Goal: Task Accomplishment & Management: Manage account settings

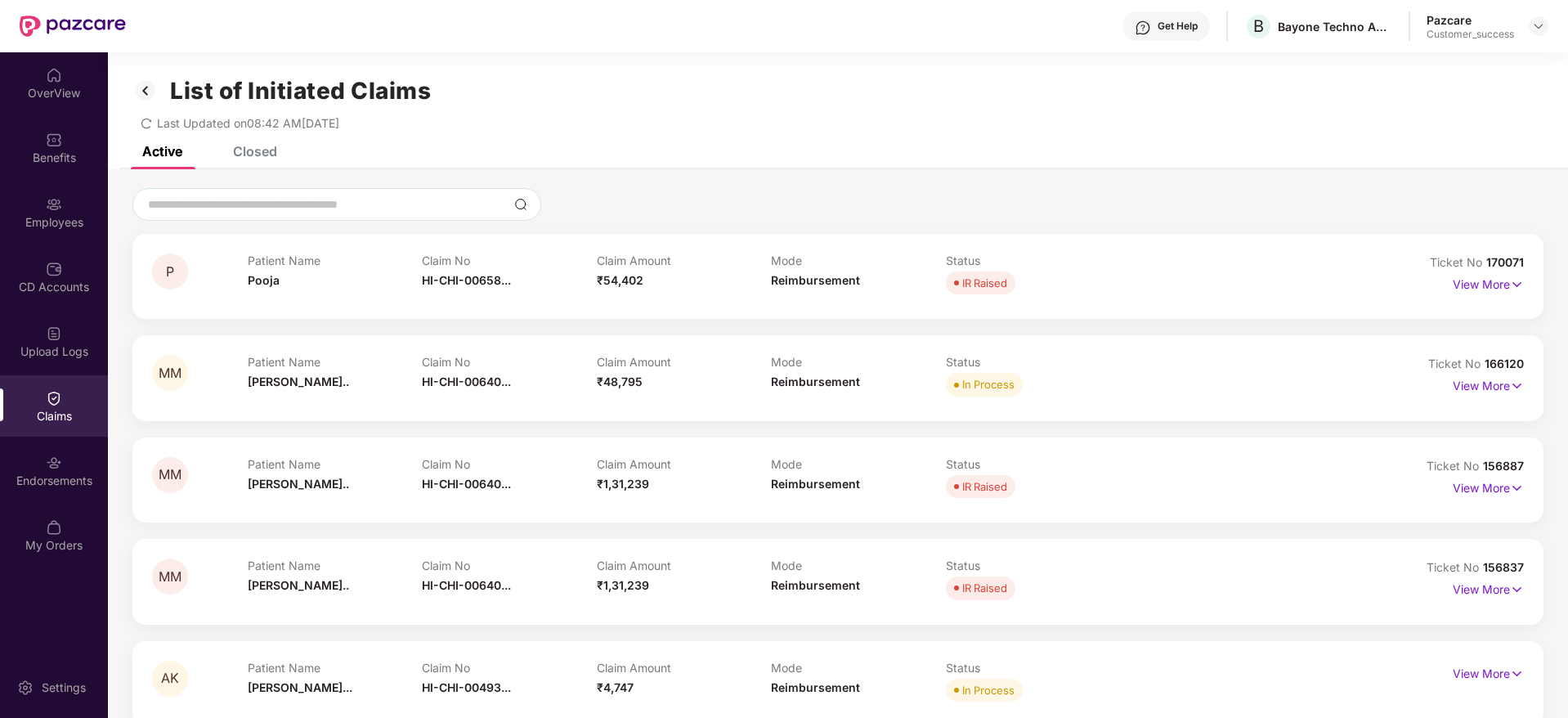
scroll to position [52, 0]
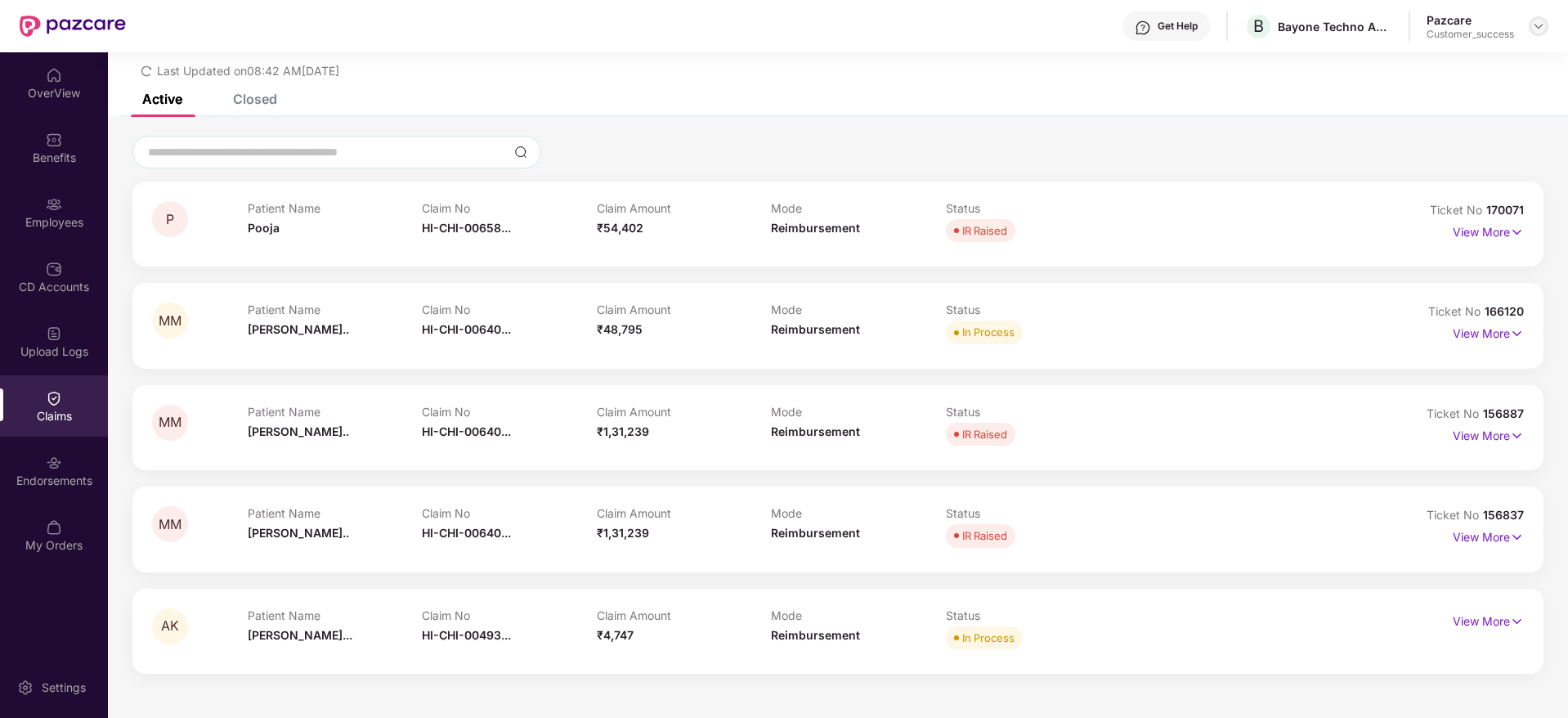
click at [1545, 30] on div at bounding box center [1539, 26] width 20 height 20
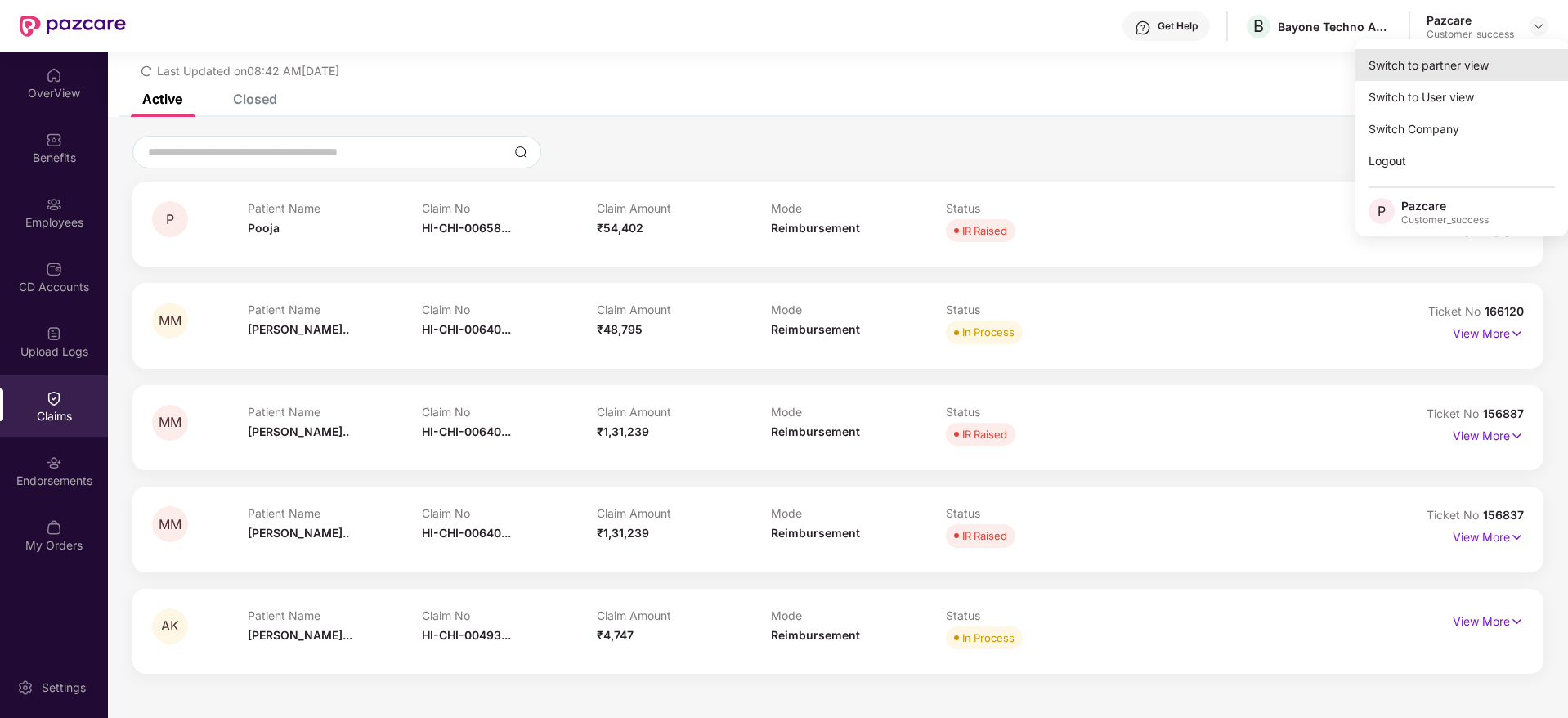
click at [1468, 58] on div "Switch to partner view" at bounding box center [1461, 64] width 212 height 32
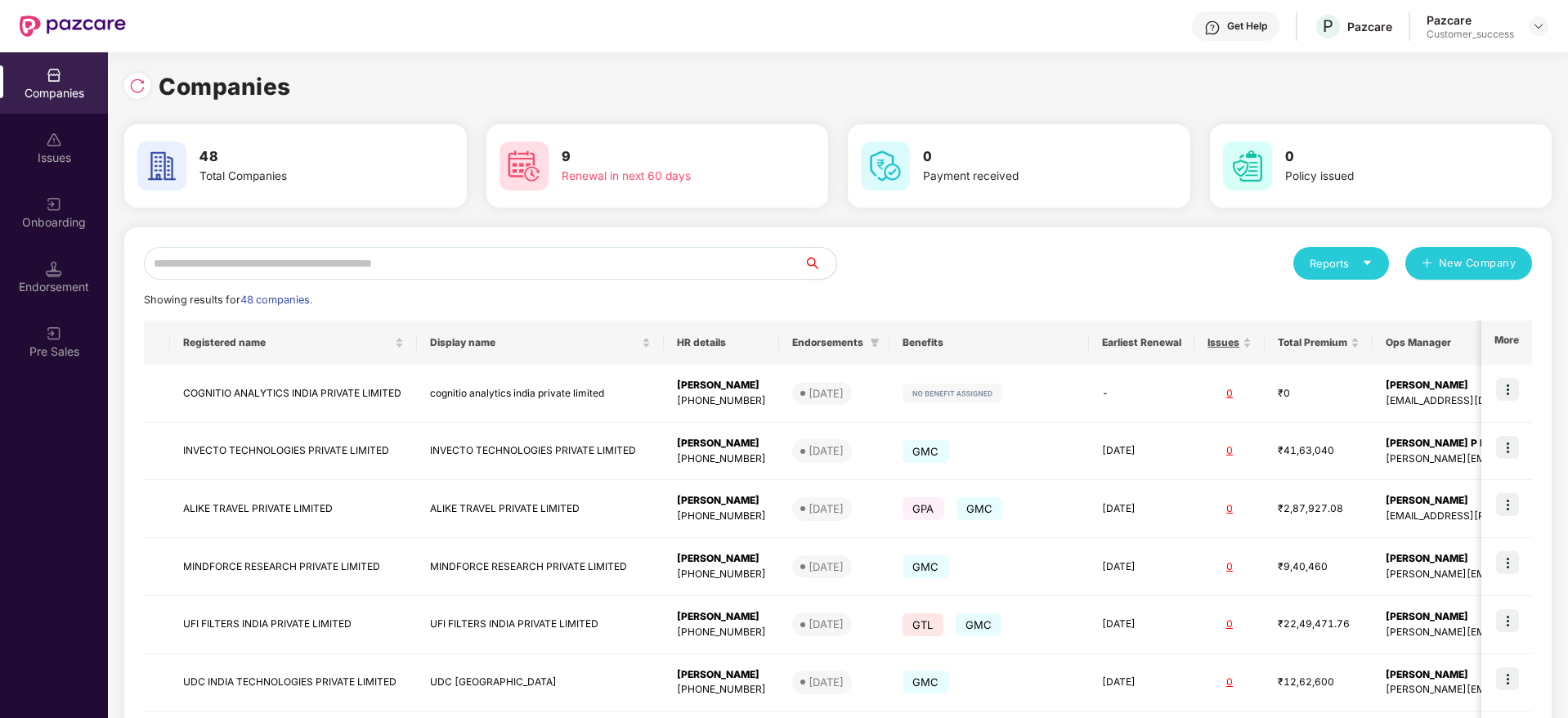
click at [383, 254] on input "text" at bounding box center [473, 264] width 660 height 33
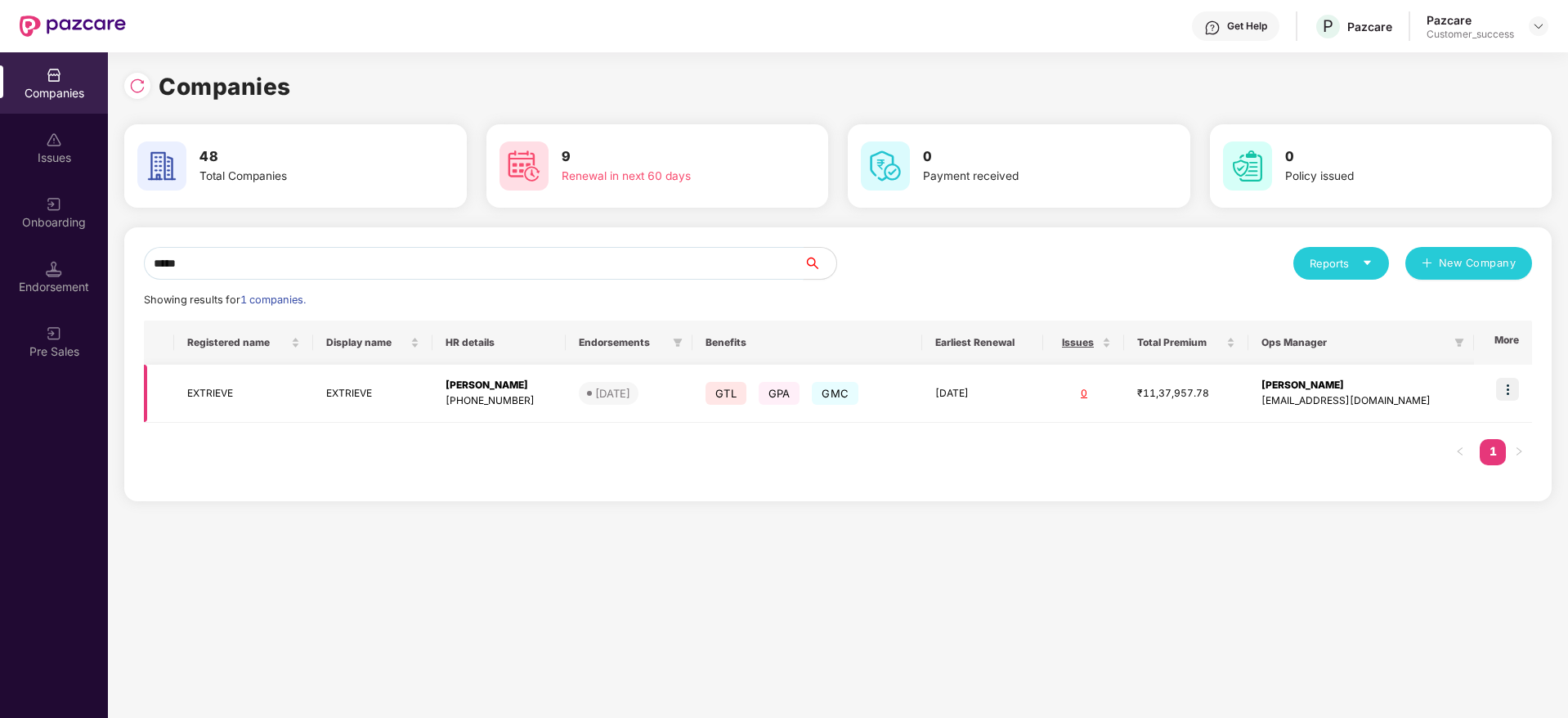
type input "*****"
click at [1508, 391] on img at bounding box center [1508, 389] width 23 height 23
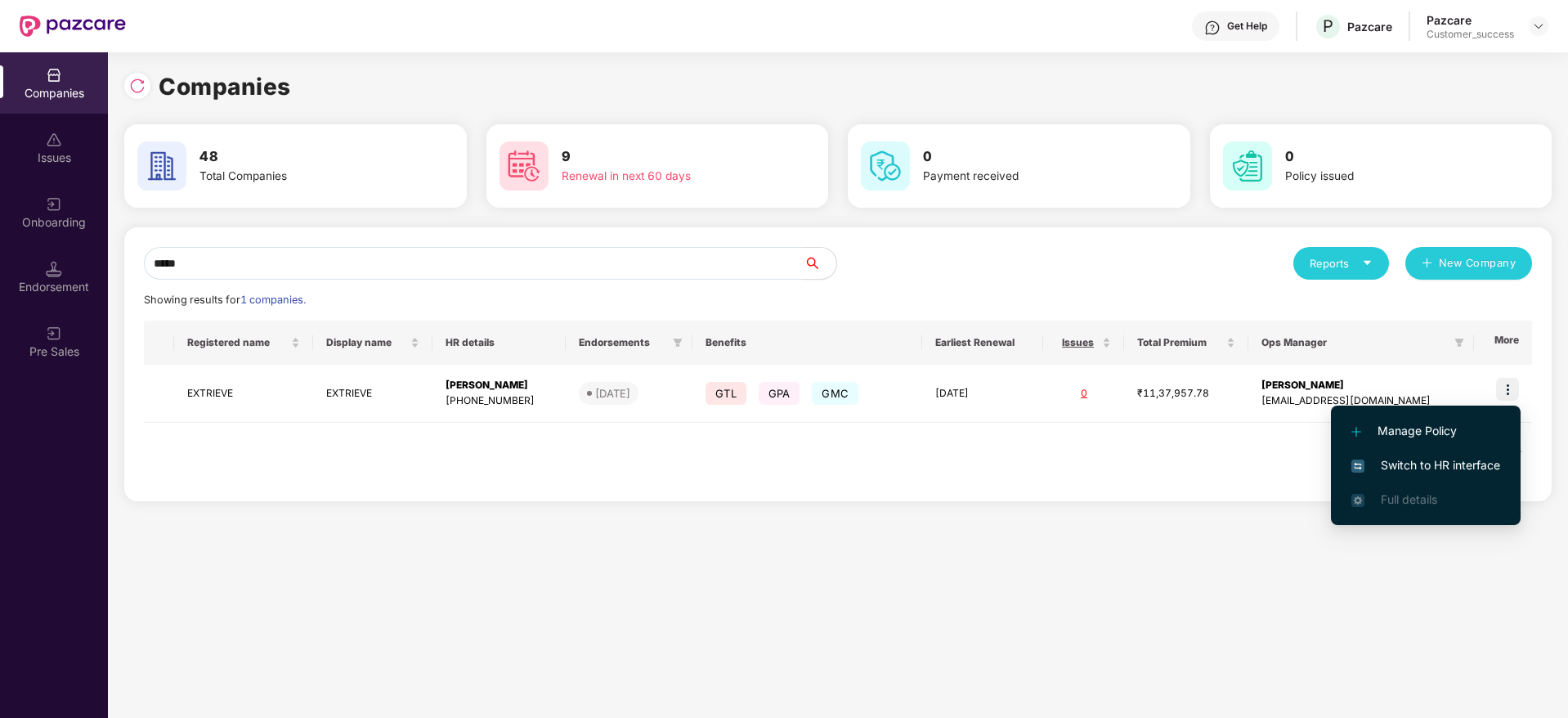
click at [1394, 462] on span "Switch to HR interface" at bounding box center [1426, 465] width 149 height 18
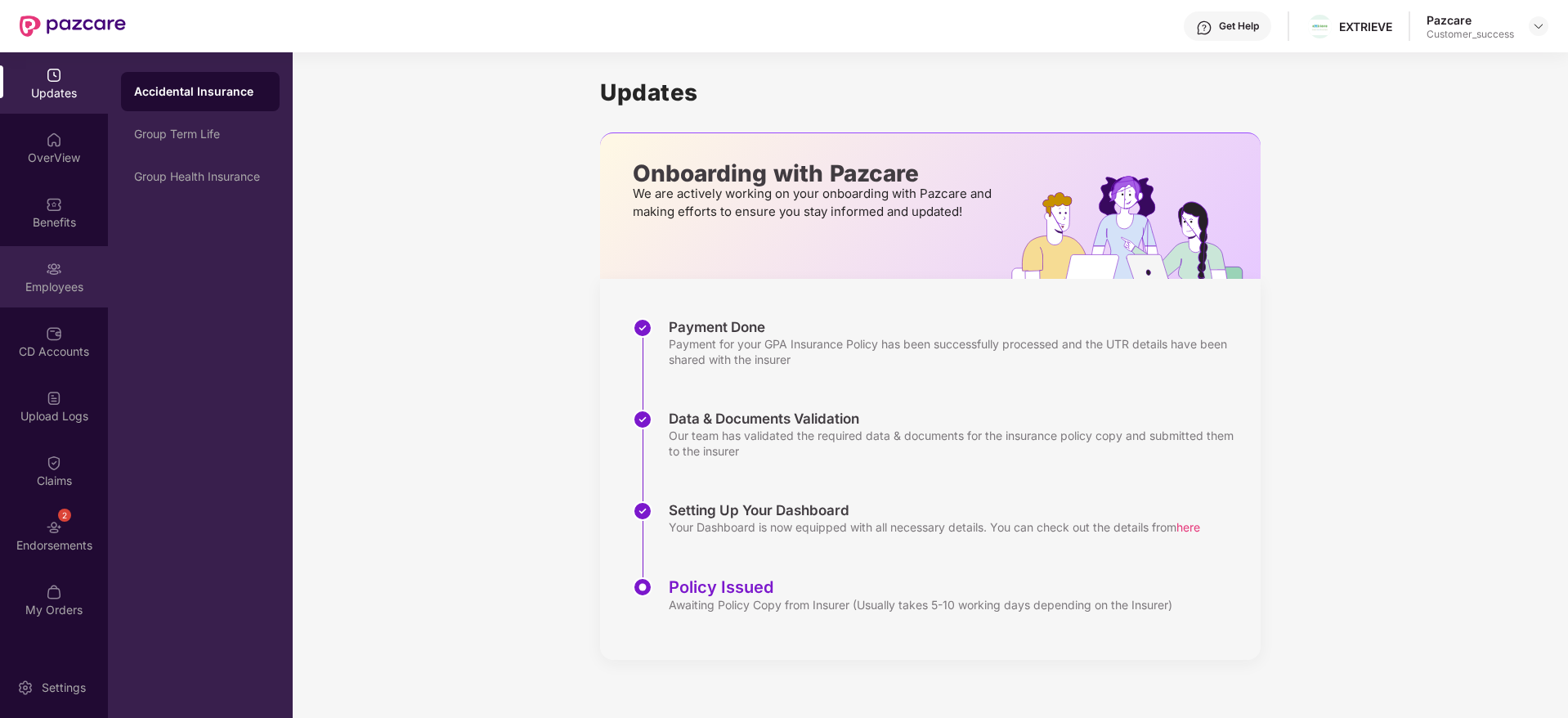
click at [49, 280] on div "Employees" at bounding box center [54, 287] width 108 height 17
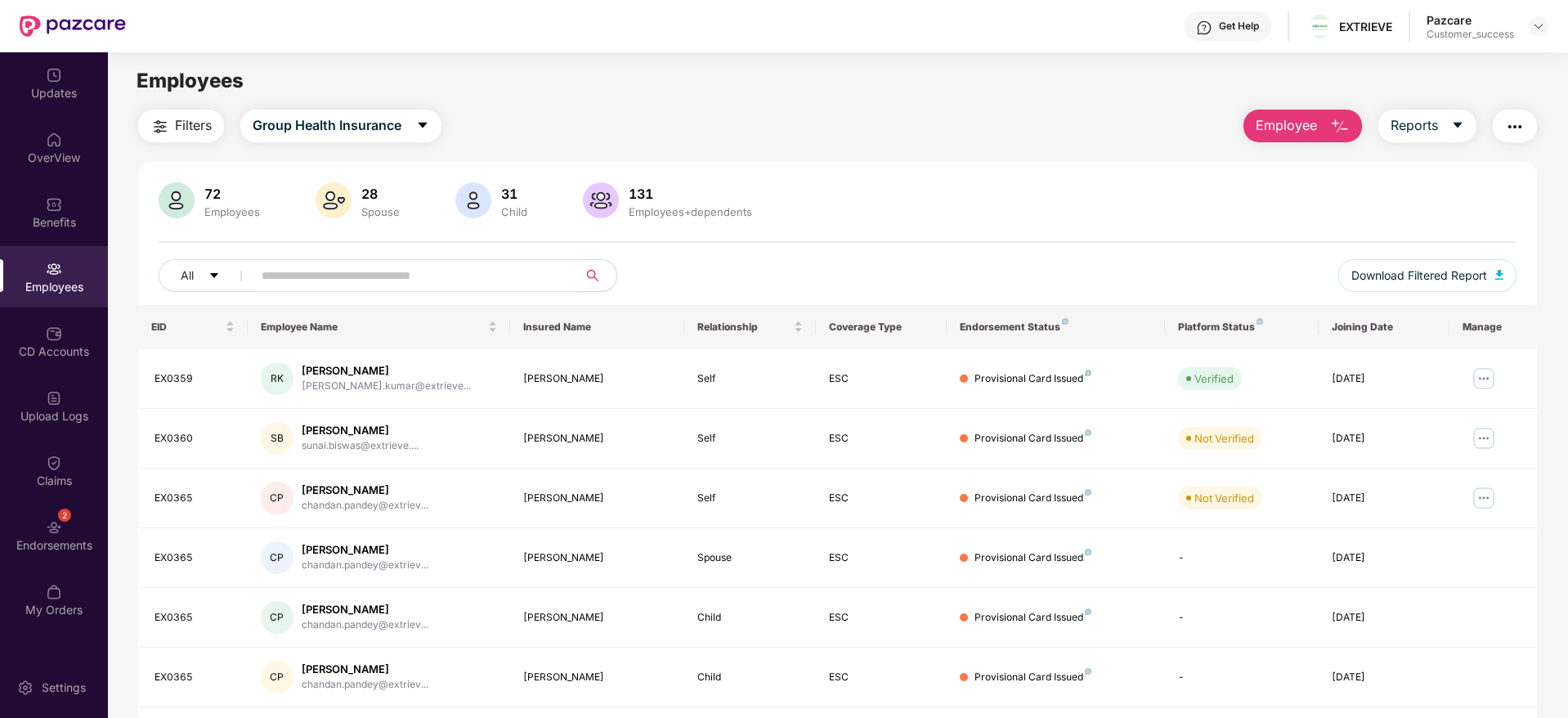
click at [354, 273] on input "text" at bounding box center [408, 276] width 293 height 25
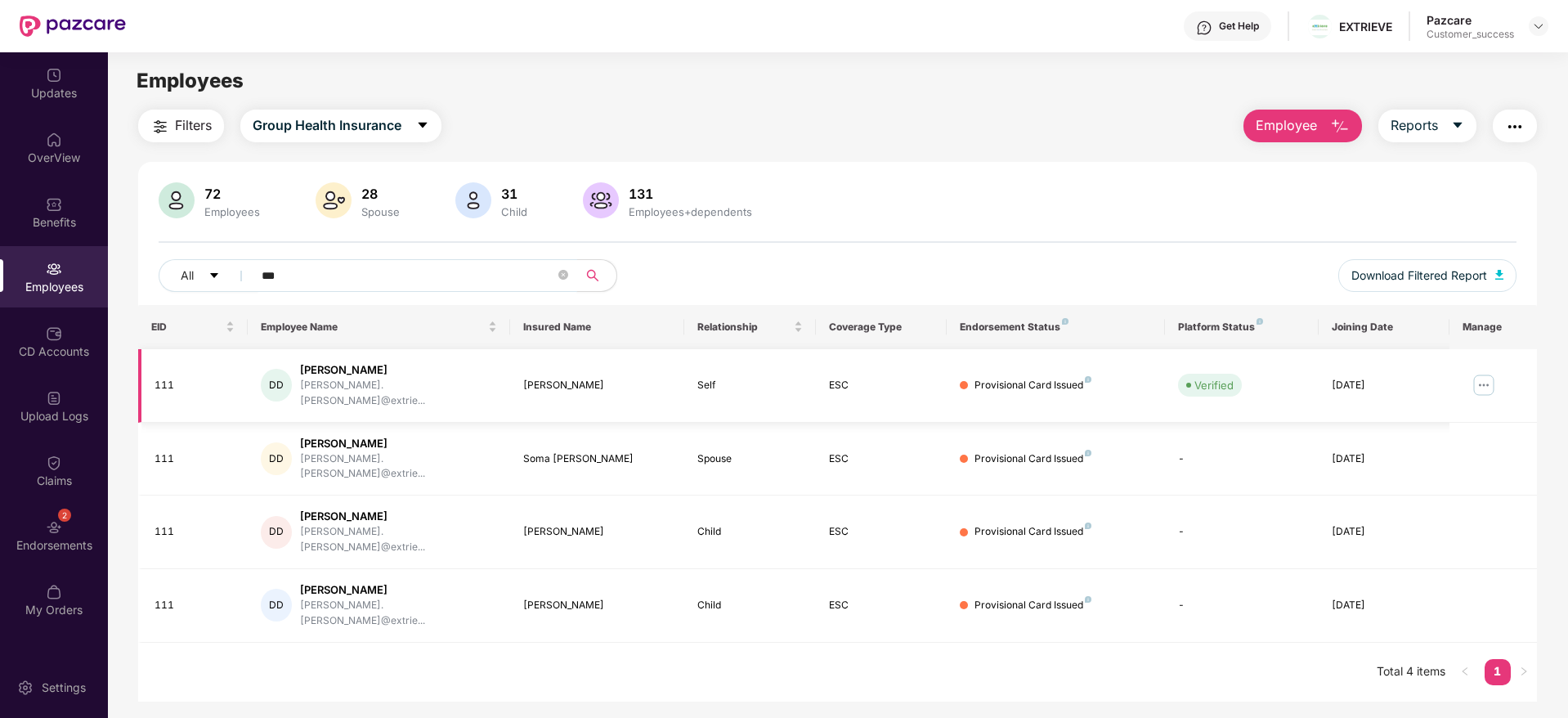
type input "***"
click at [1486, 388] on img at bounding box center [1484, 385] width 26 height 26
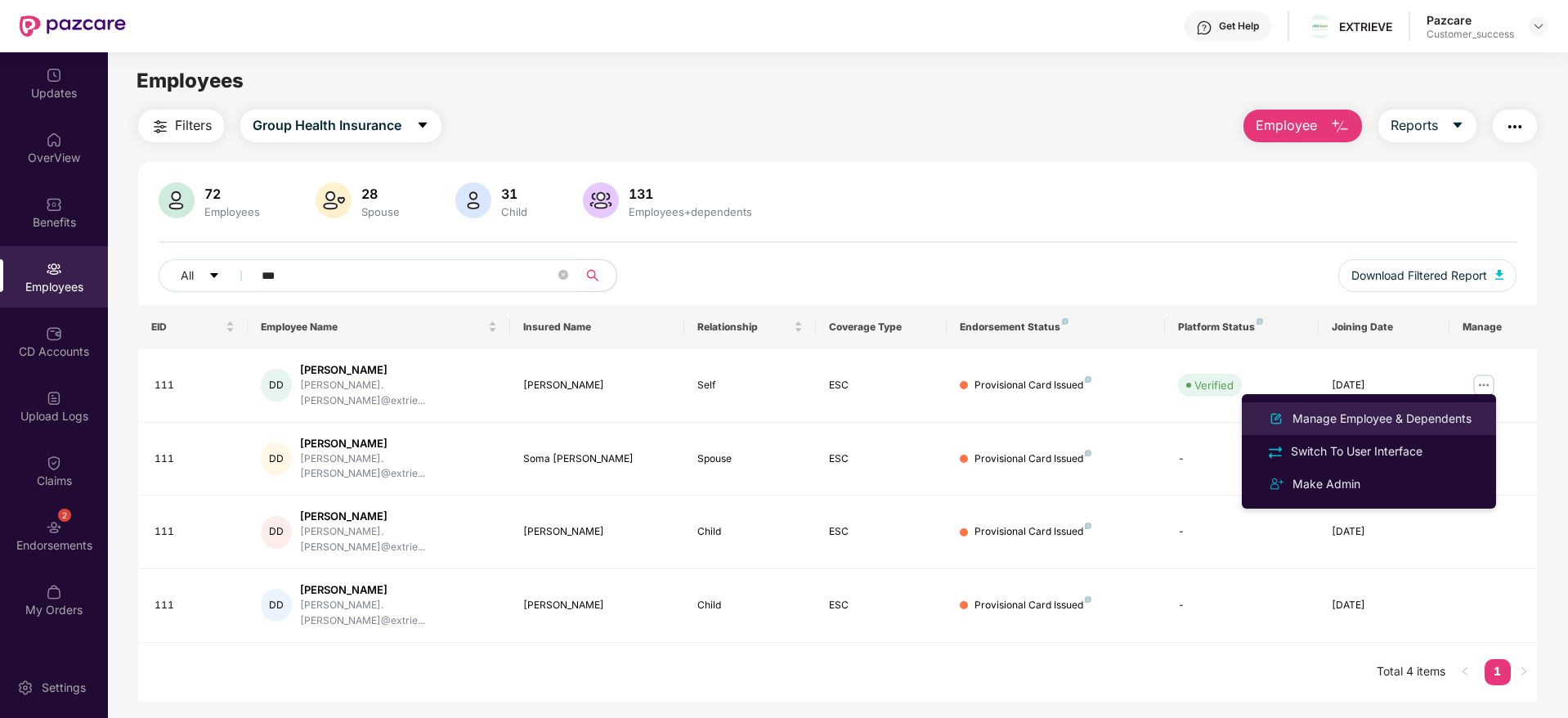
click at [1397, 411] on div "Manage Employee & Dependents" at bounding box center [1382, 419] width 186 height 18
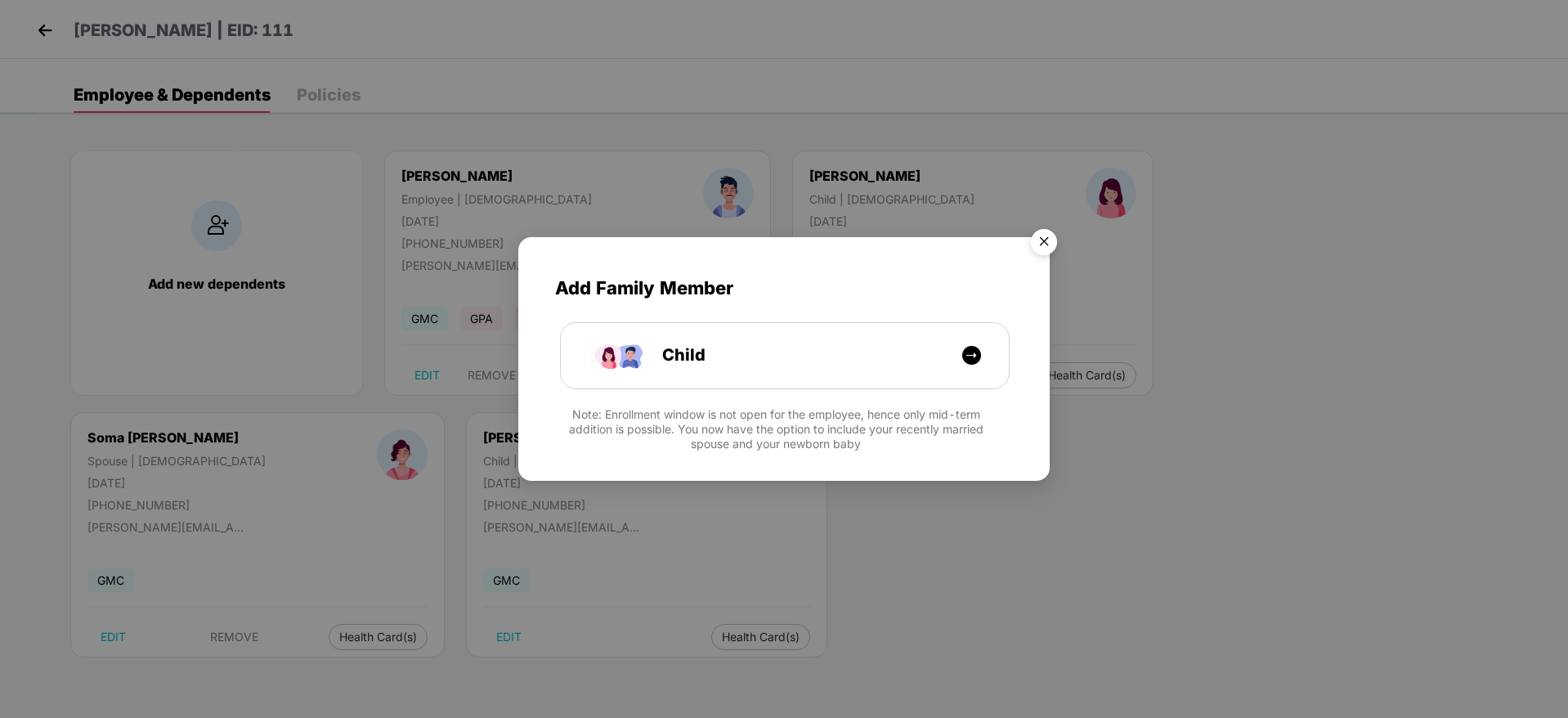
click at [1040, 245] on img "Close" at bounding box center [1043, 244] width 45 height 45
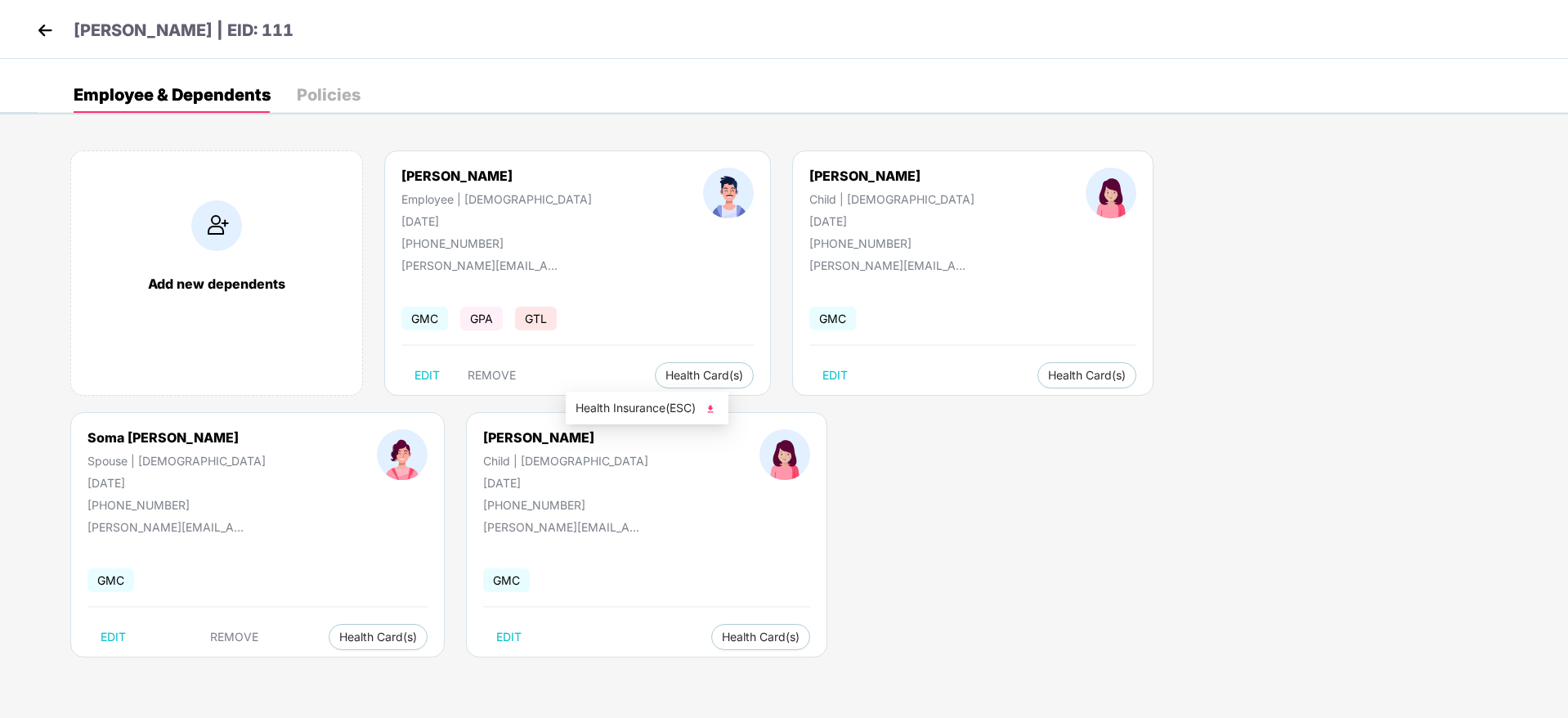
click at [623, 411] on span "Health Insurance(ESC)" at bounding box center [647, 408] width 143 height 18
click at [40, 30] on img at bounding box center [45, 31] width 25 height 25
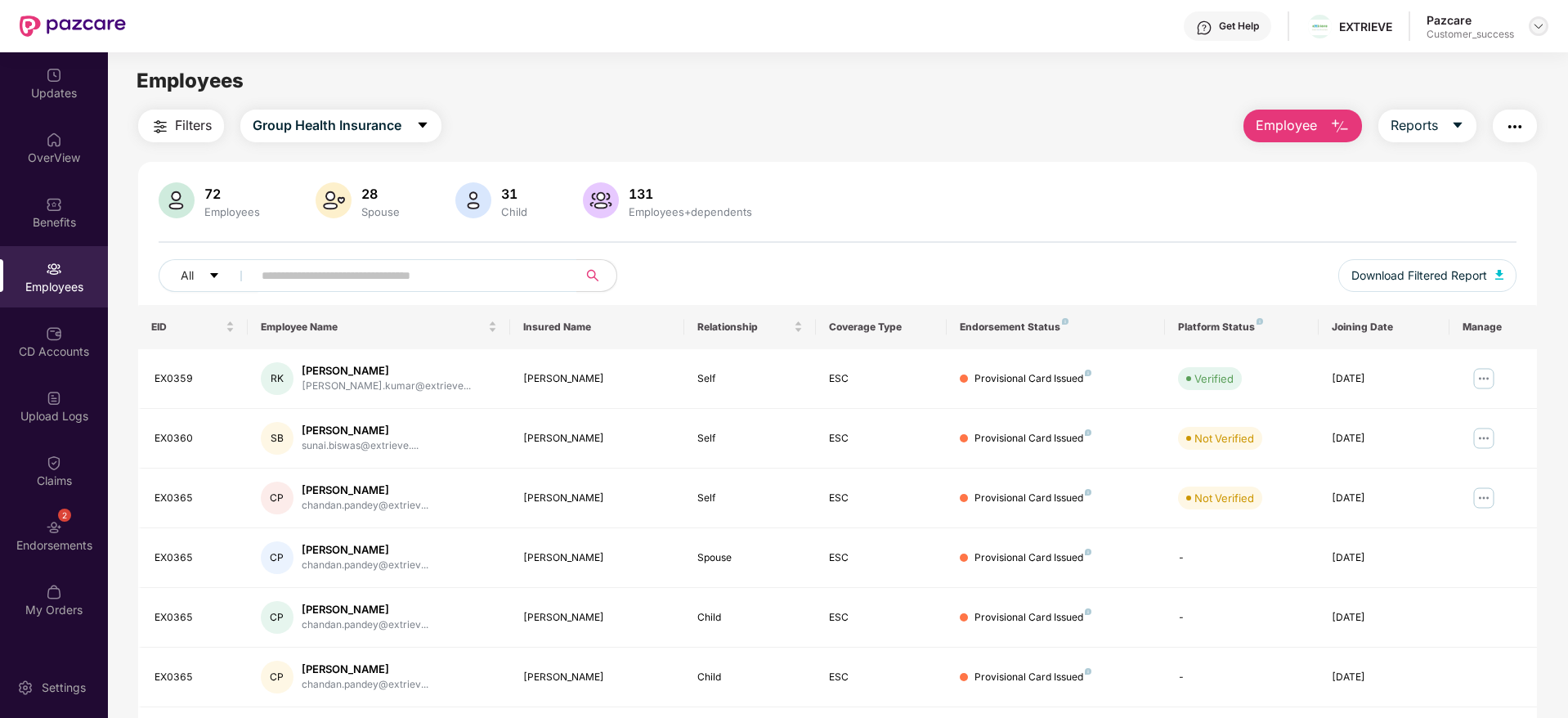
click at [1535, 22] on img at bounding box center [1539, 26] width 13 height 13
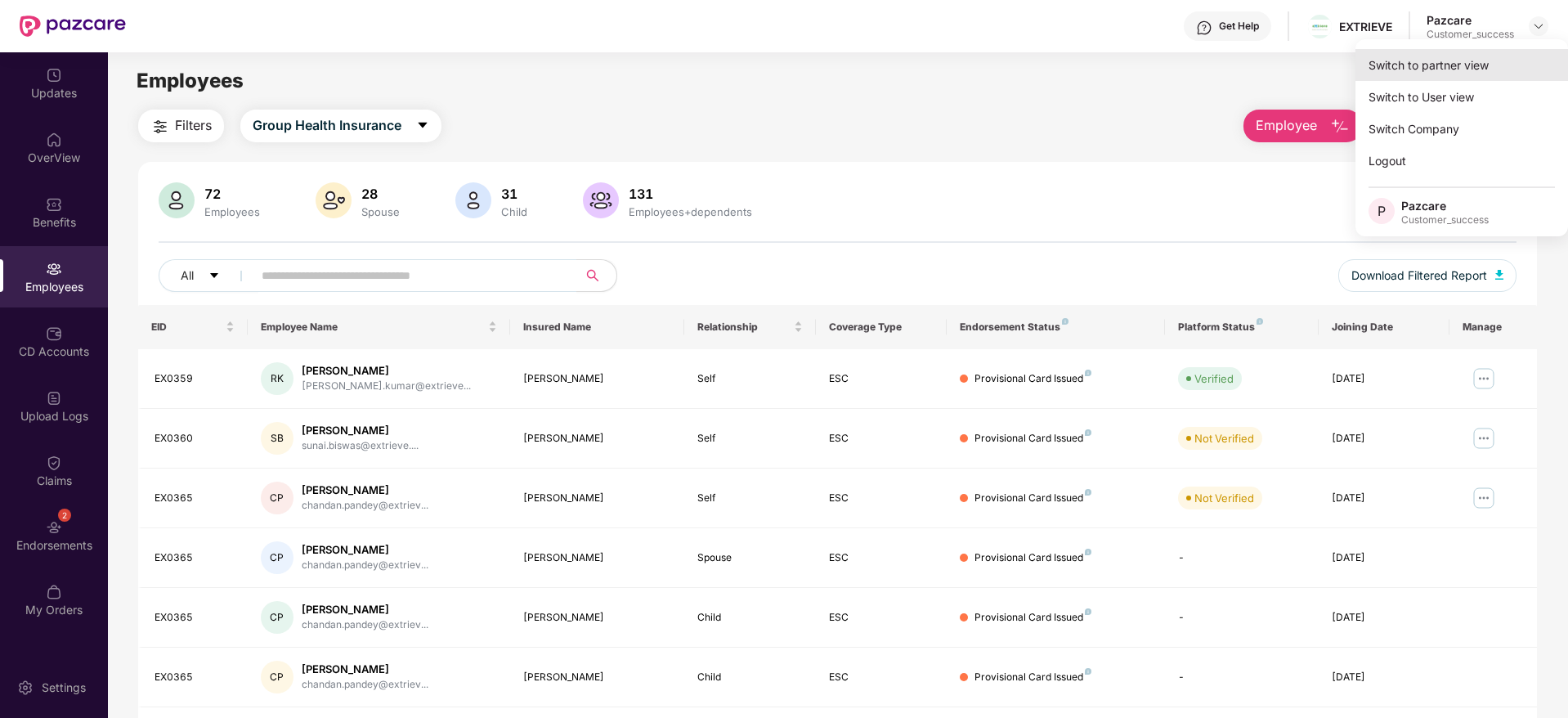
click at [1464, 58] on div "Switch to partner view" at bounding box center [1461, 64] width 212 height 32
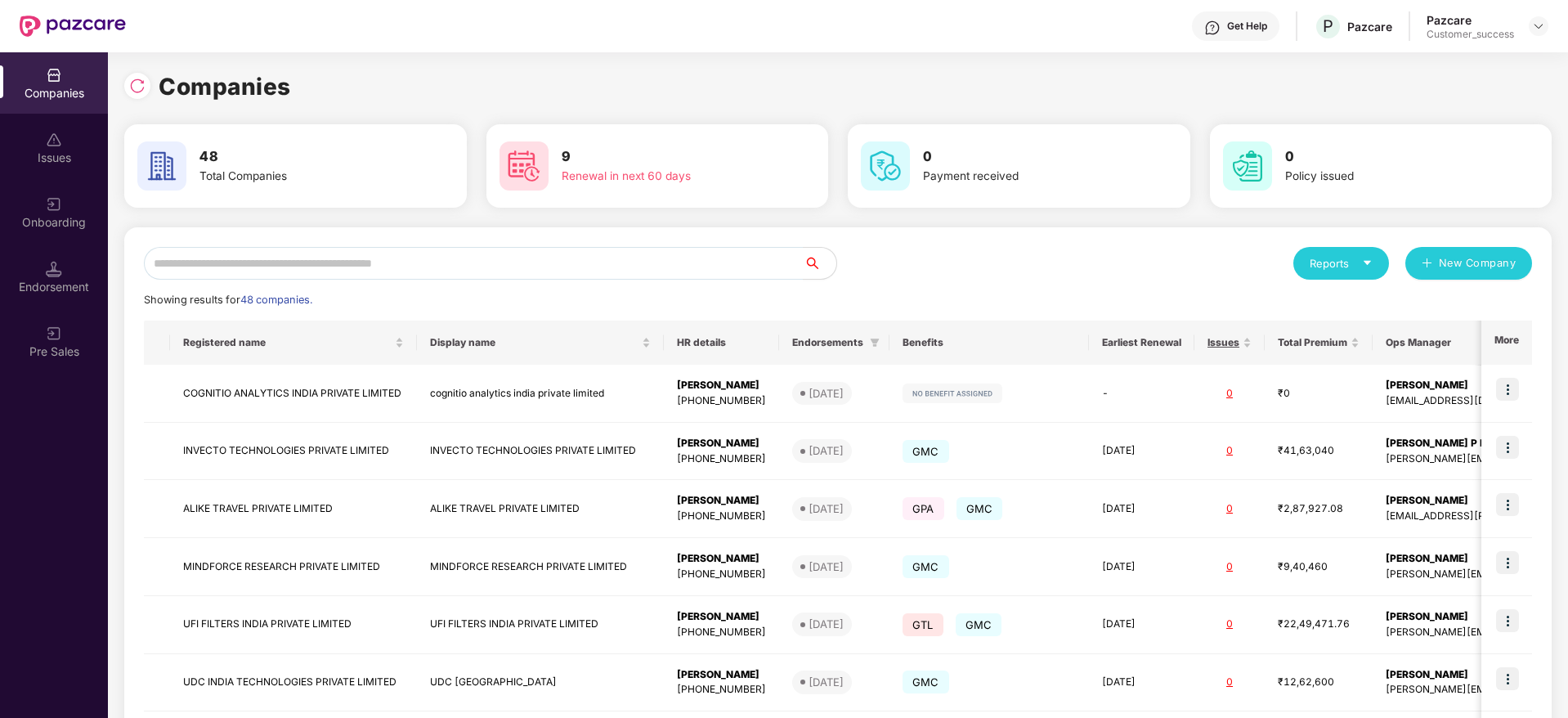
click at [1561, 226] on div "Companies 48 Total Companies 9 Renewal in next 60 days 0 Payment received 0 Pol…" at bounding box center [838, 385] width 1460 height 666
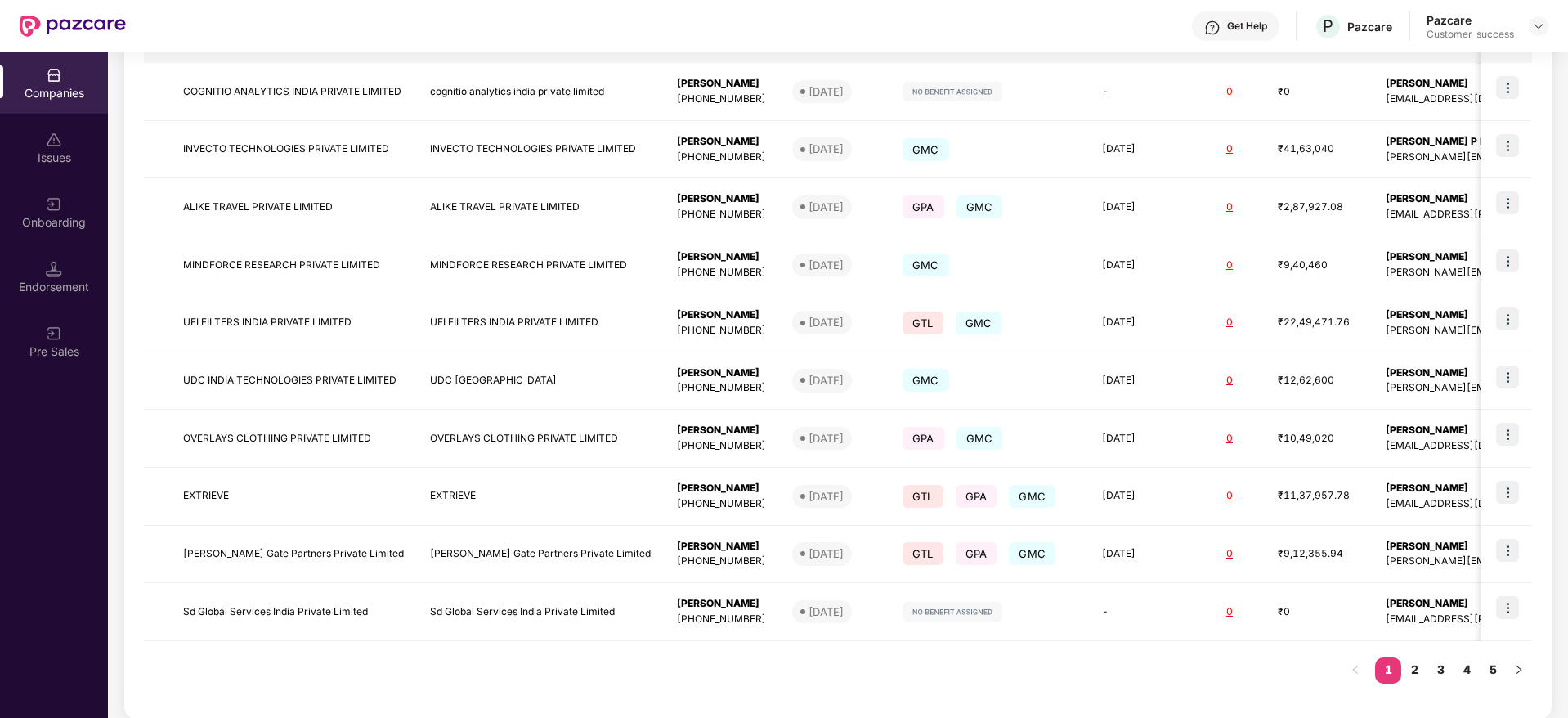
scroll to position [316, 0]
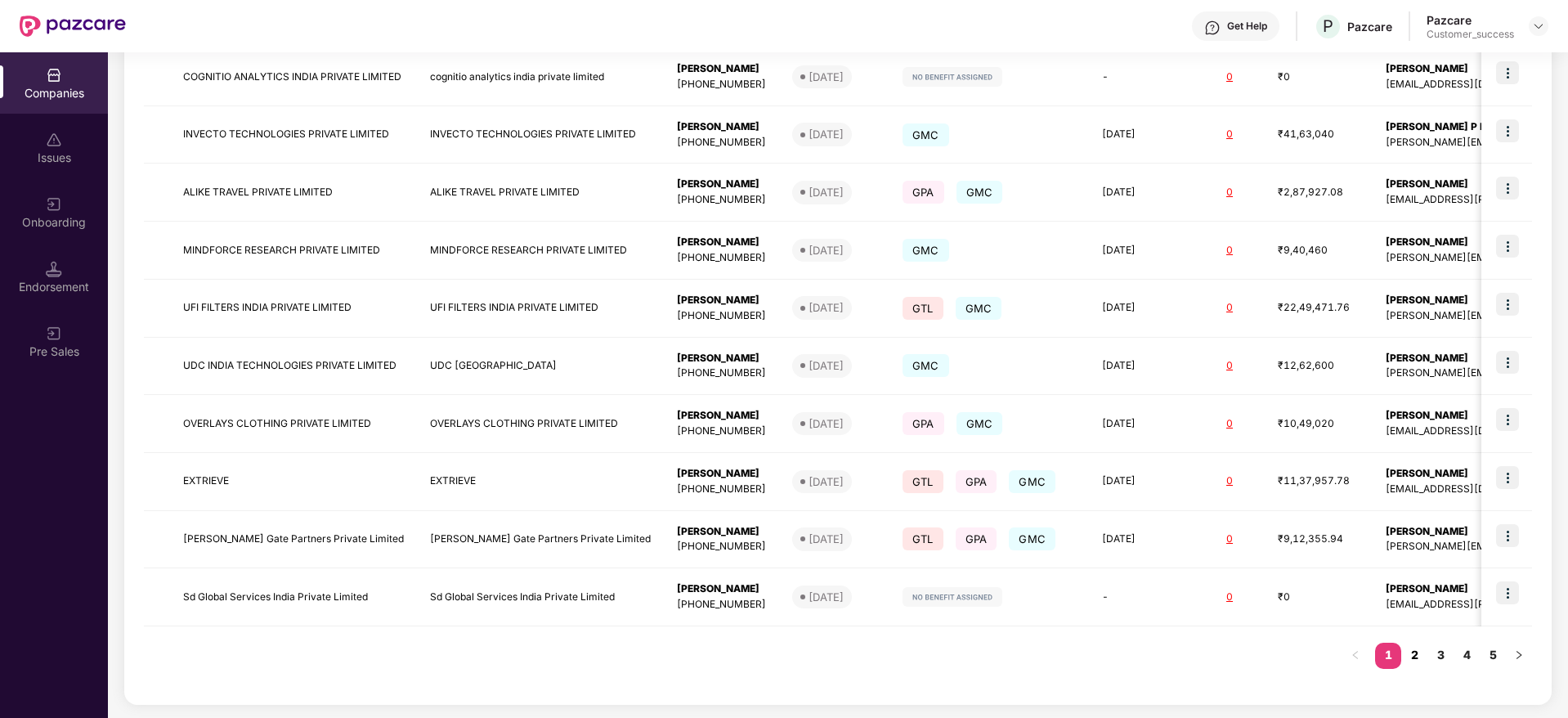
click at [1421, 657] on link "2" at bounding box center [1414, 655] width 26 height 25
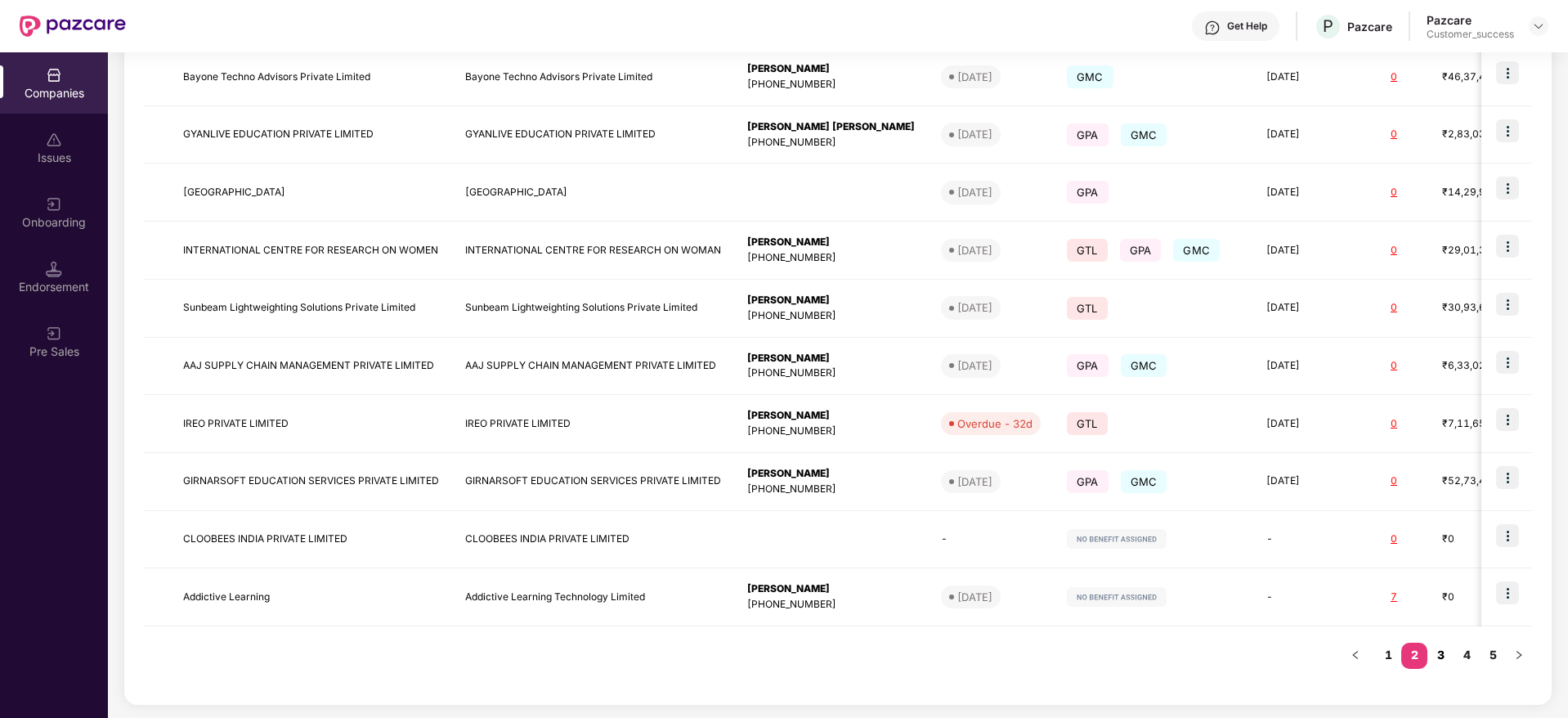
click at [1442, 659] on link "3" at bounding box center [1441, 655] width 26 height 25
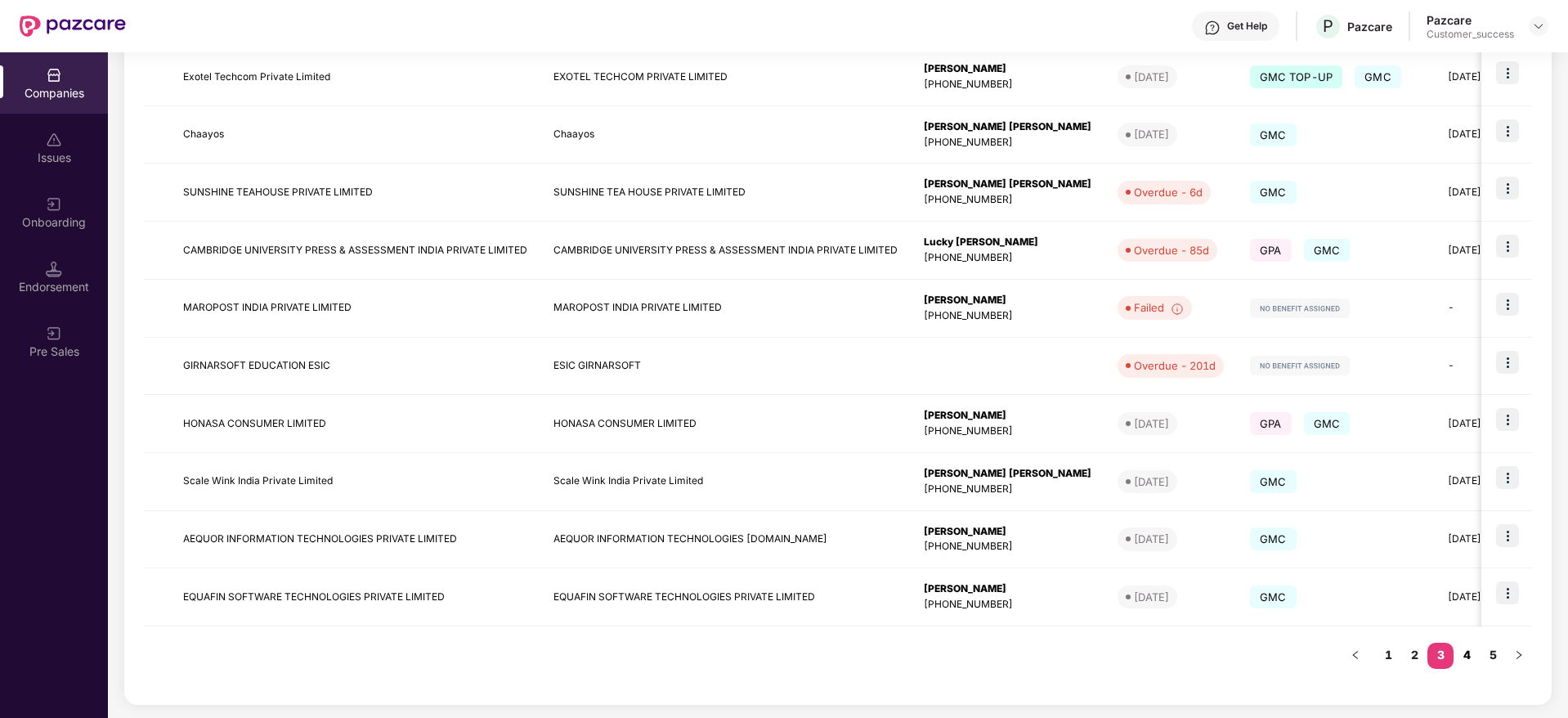
click at [1466, 658] on link "4" at bounding box center [1467, 655] width 26 height 25
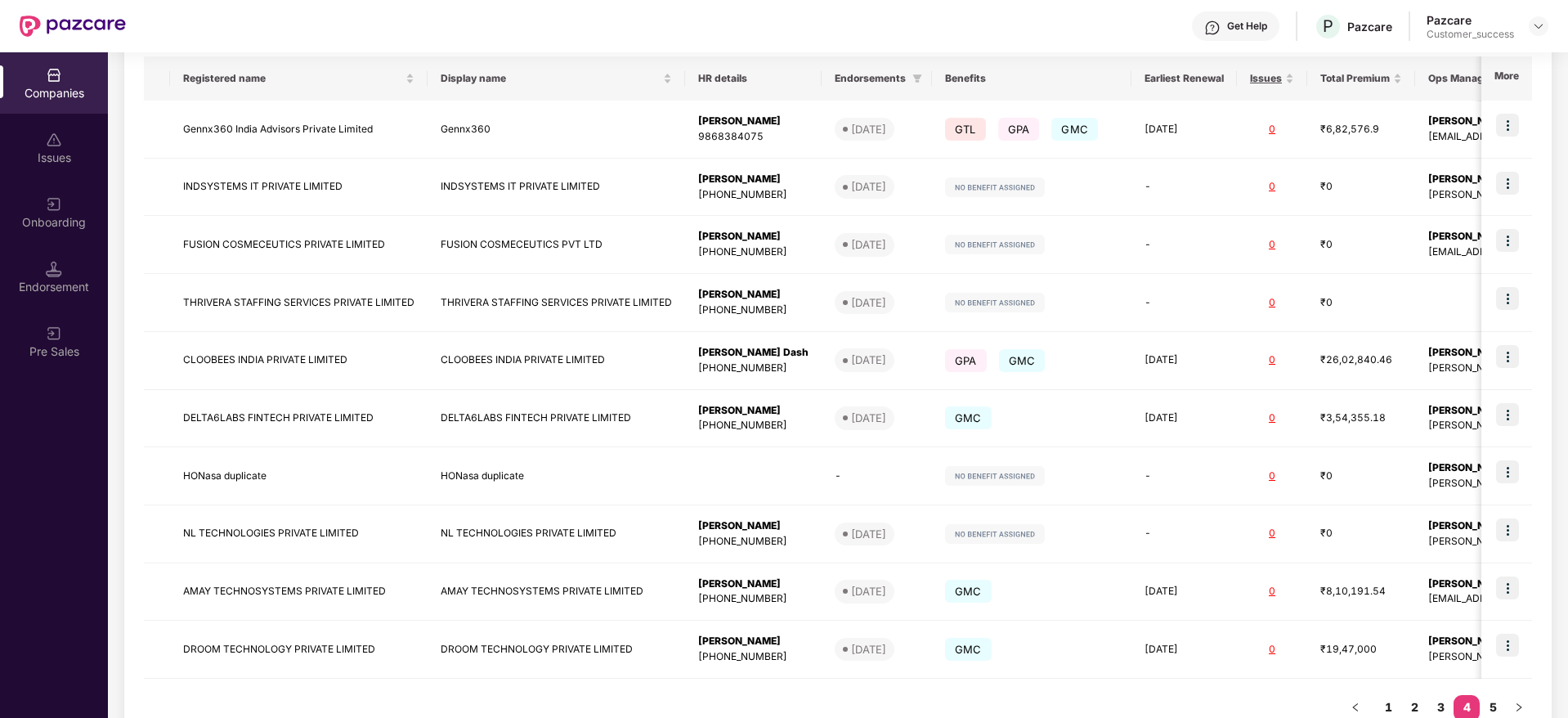
scroll to position [268, 0]
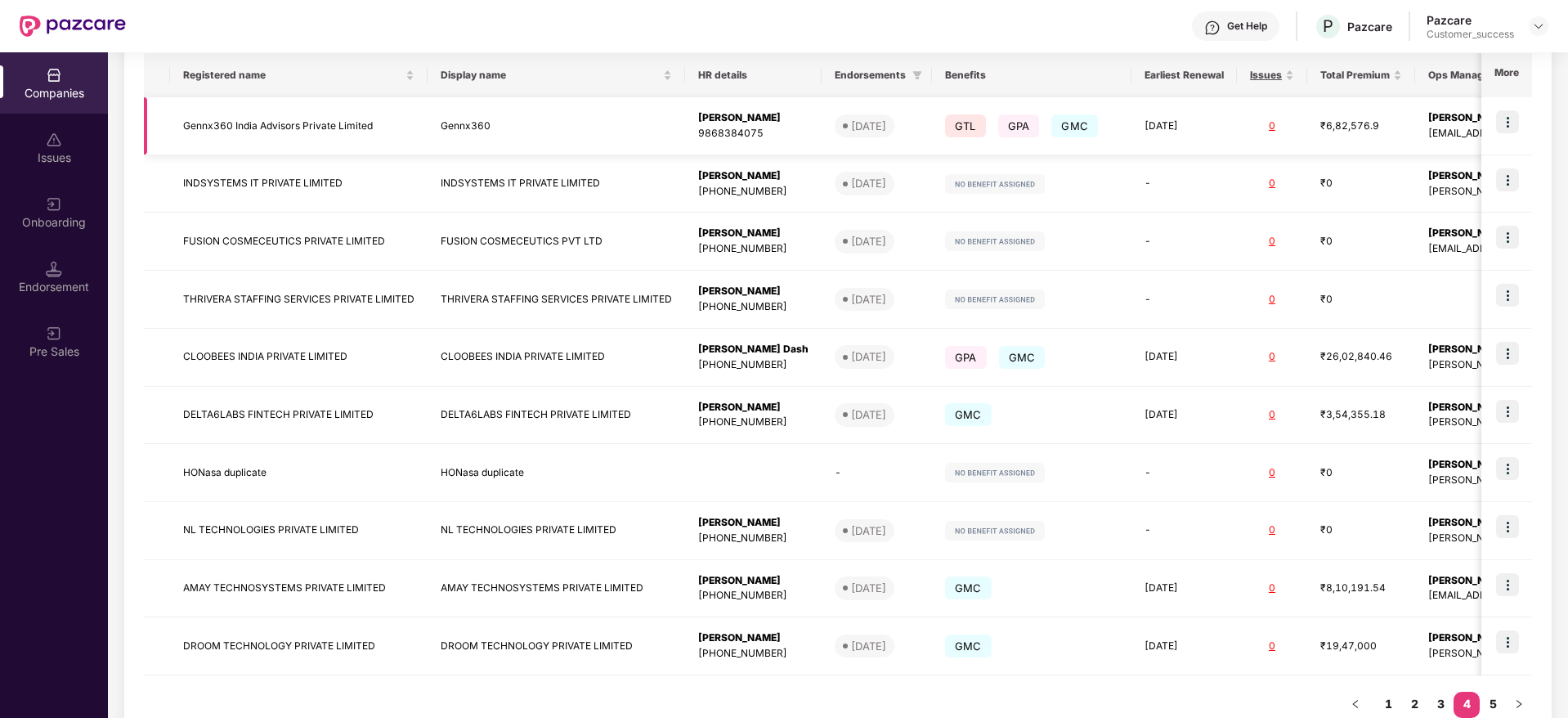
click at [1515, 119] on img at bounding box center [1508, 122] width 23 height 23
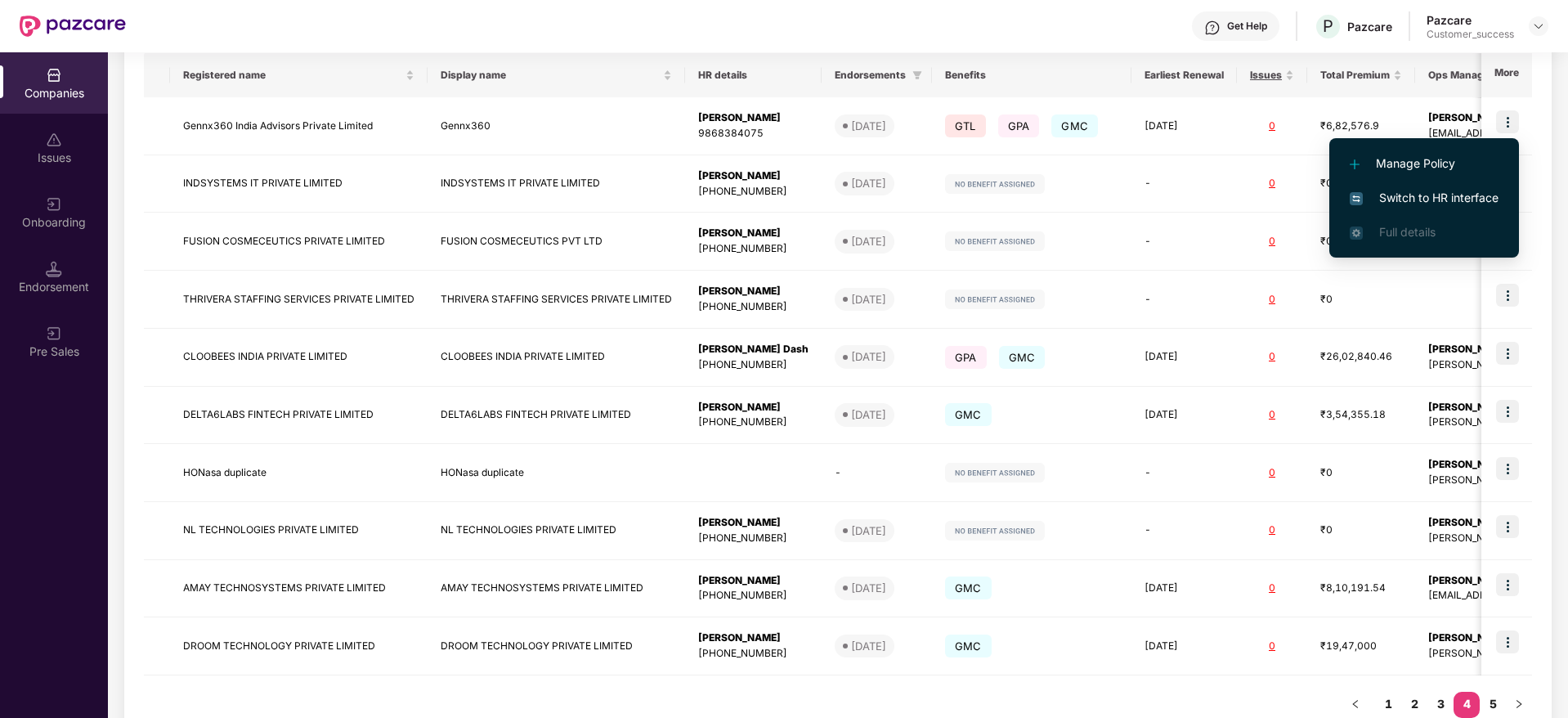
click at [1404, 197] on span "Switch to HR interface" at bounding box center [1424, 198] width 149 height 18
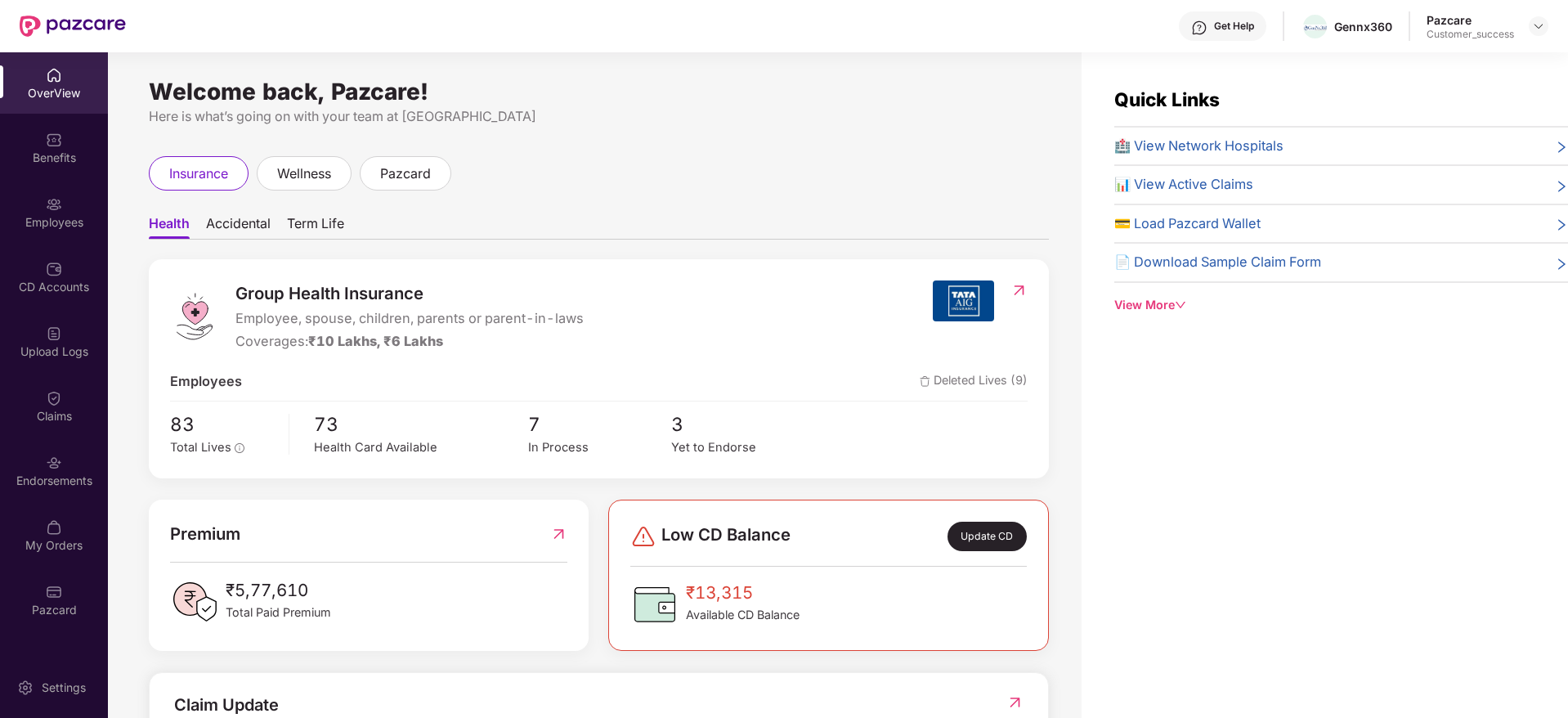
click at [64, 225] on div "Employees" at bounding box center [54, 222] width 108 height 17
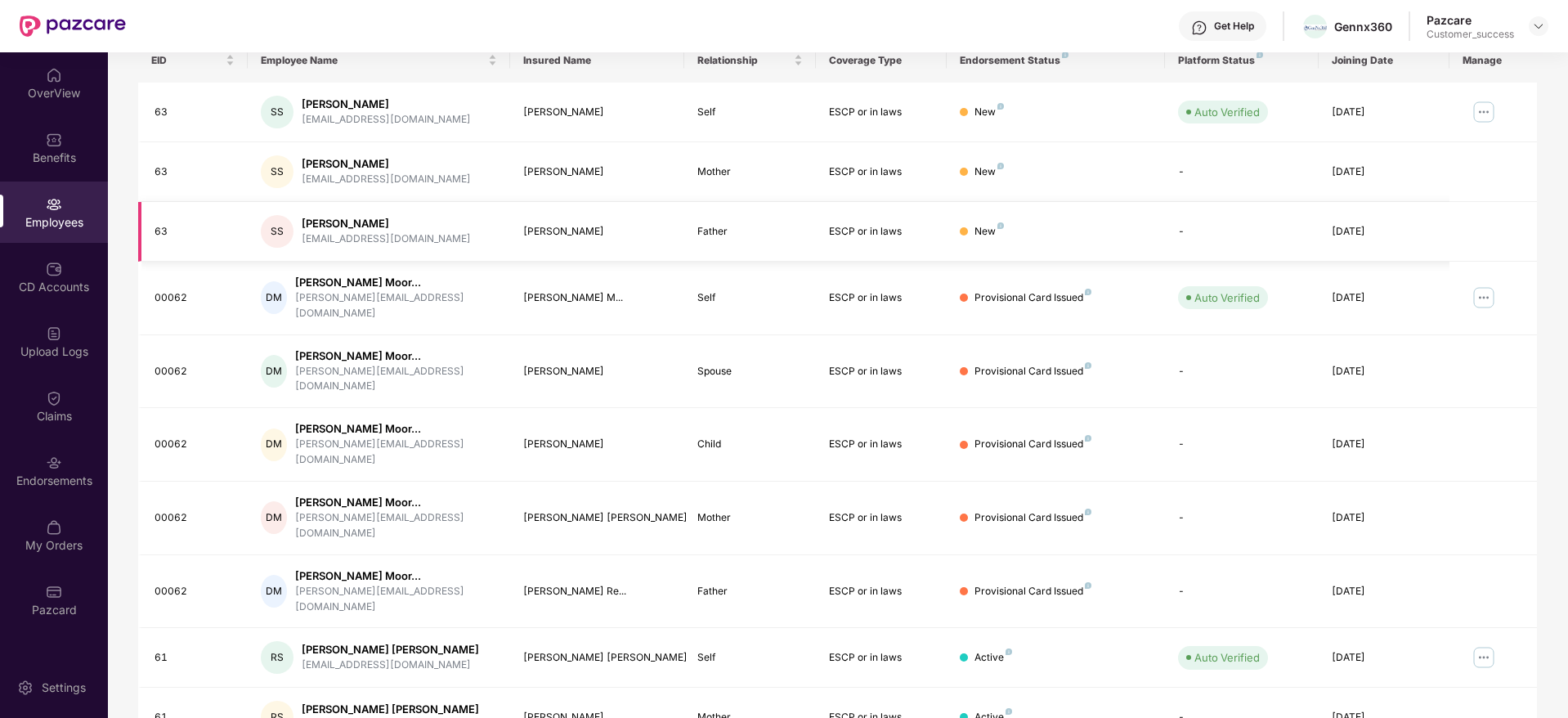
scroll to position [287, 0]
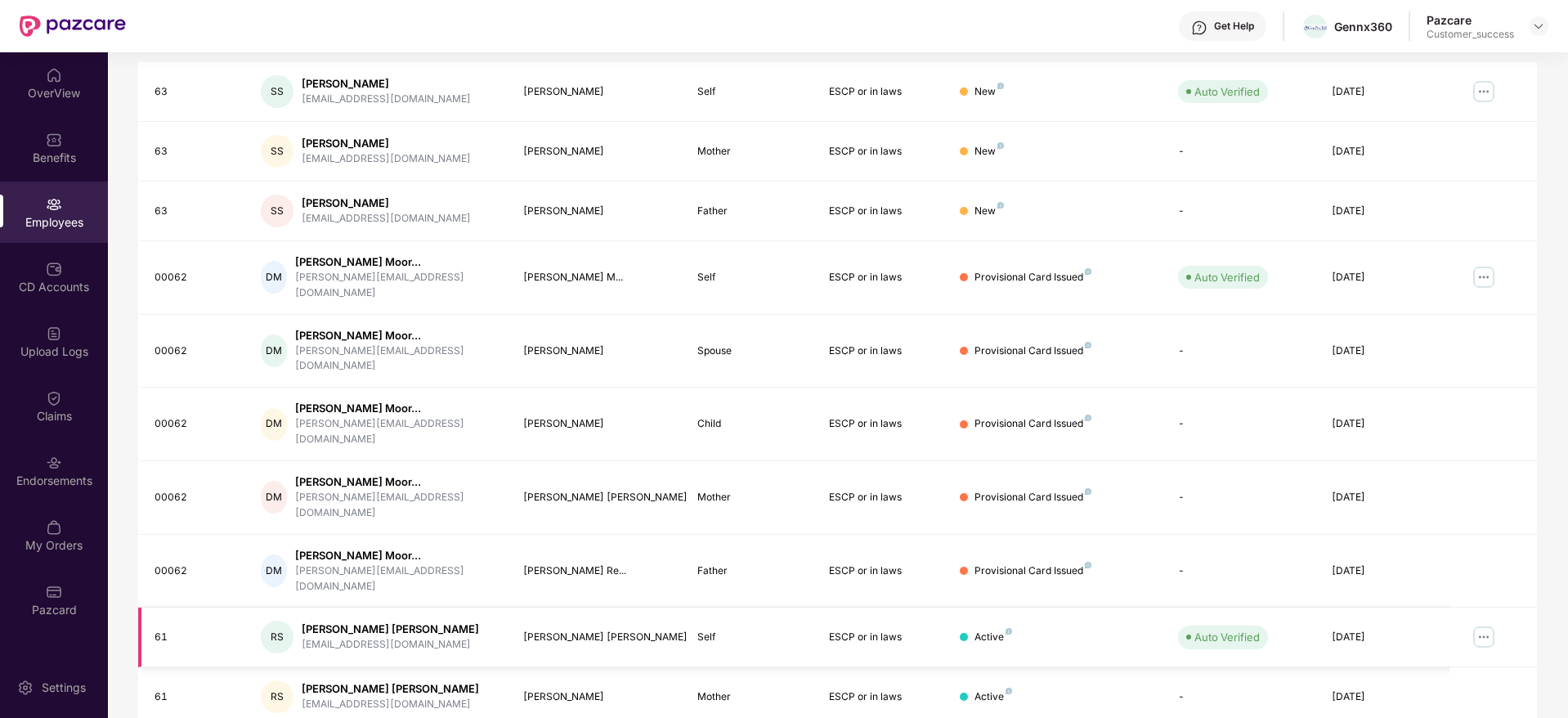
click at [1477, 624] on img at bounding box center [1484, 637] width 26 height 26
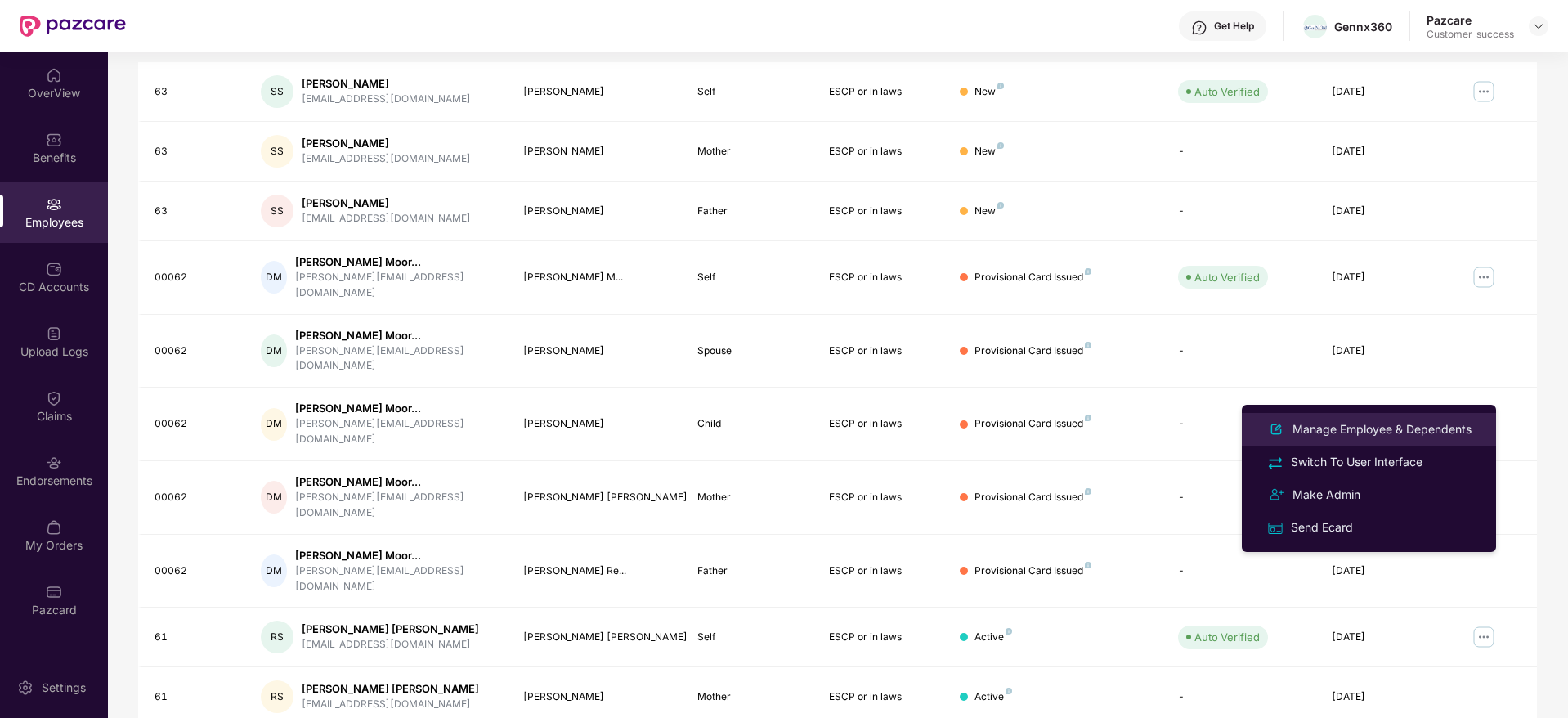
click at [1360, 429] on div "Manage Employee & Dependents" at bounding box center [1382, 430] width 186 height 18
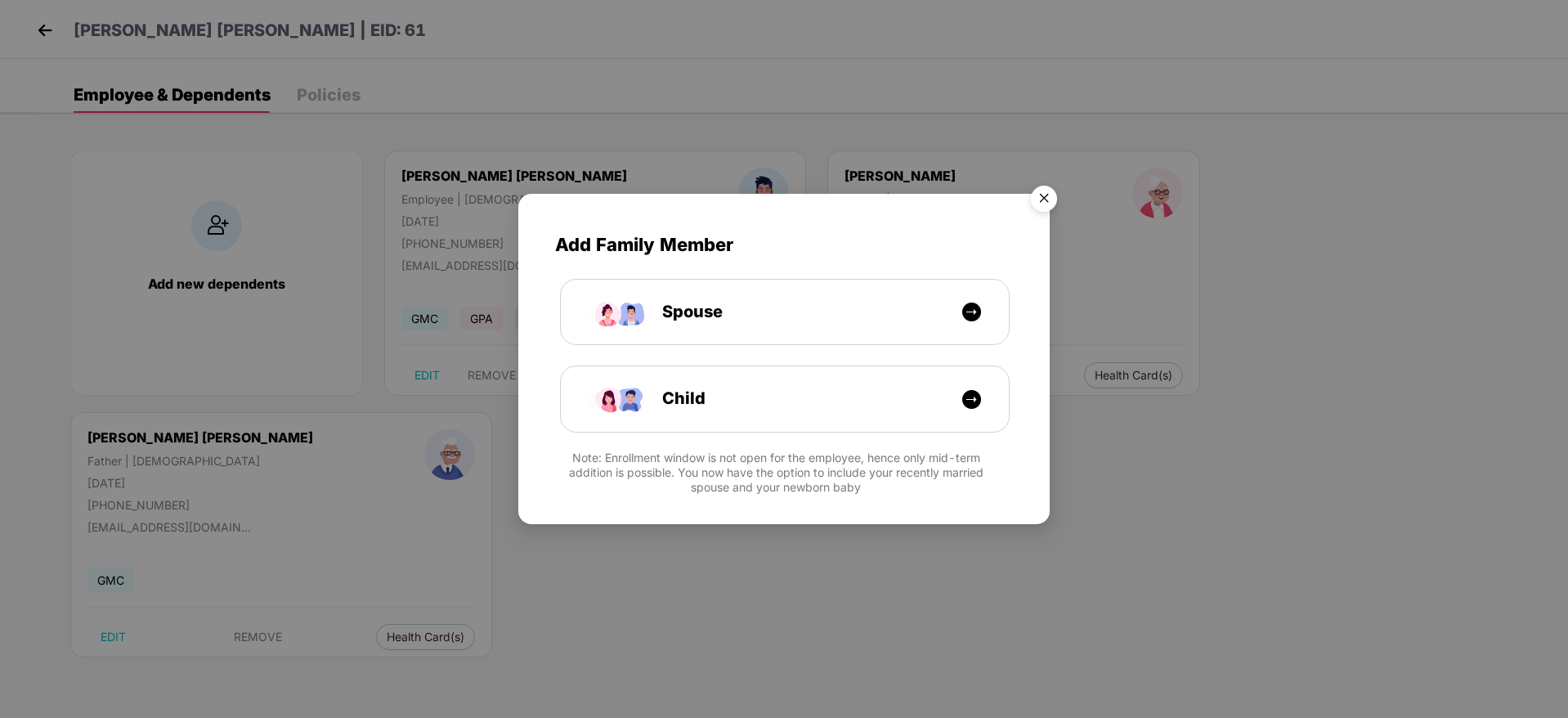
click at [1044, 203] on img "Close" at bounding box center [1043, 201] width 45 height 45
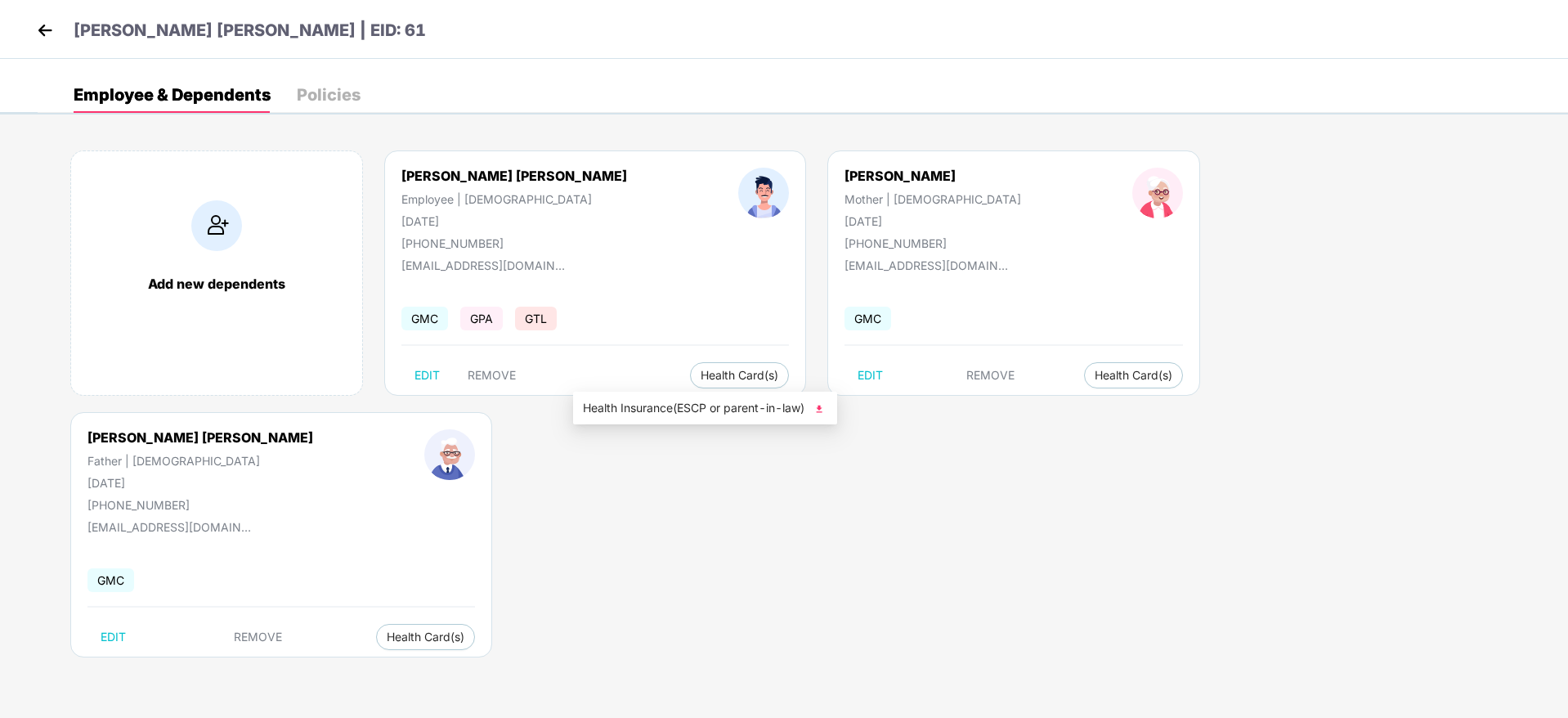
click at [649, 404] on span "Health Insurance(ESCP or parent-in-law)" at bounding box center [706, 408] width 245 height 18
click at [57, 30] on header "[PERSON_NAME] [PERSON_NAME] | EID: 61" at bounding box center [230, 33] width 393 height 30
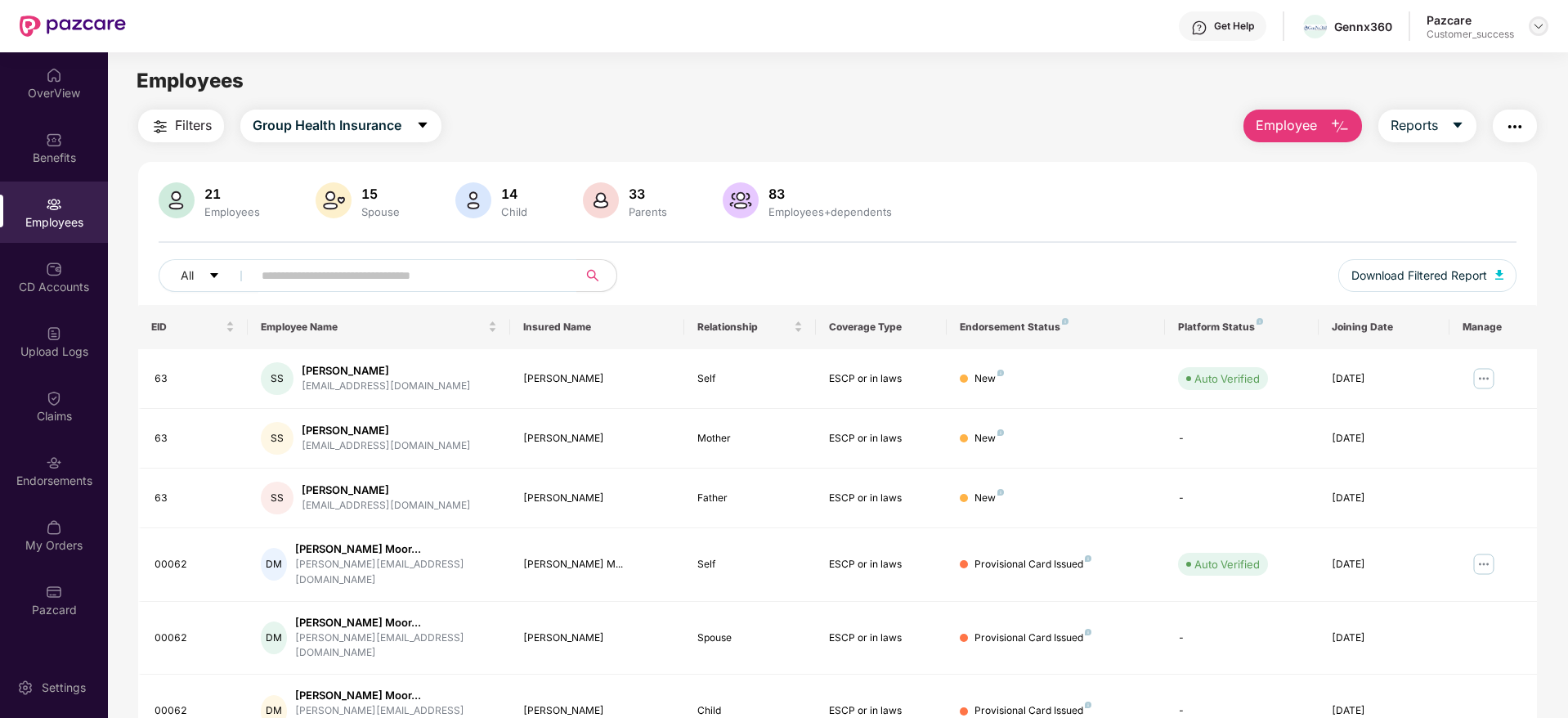
click at [1537, 28] on img at bounding box center [1539, 26] width 13 height 13
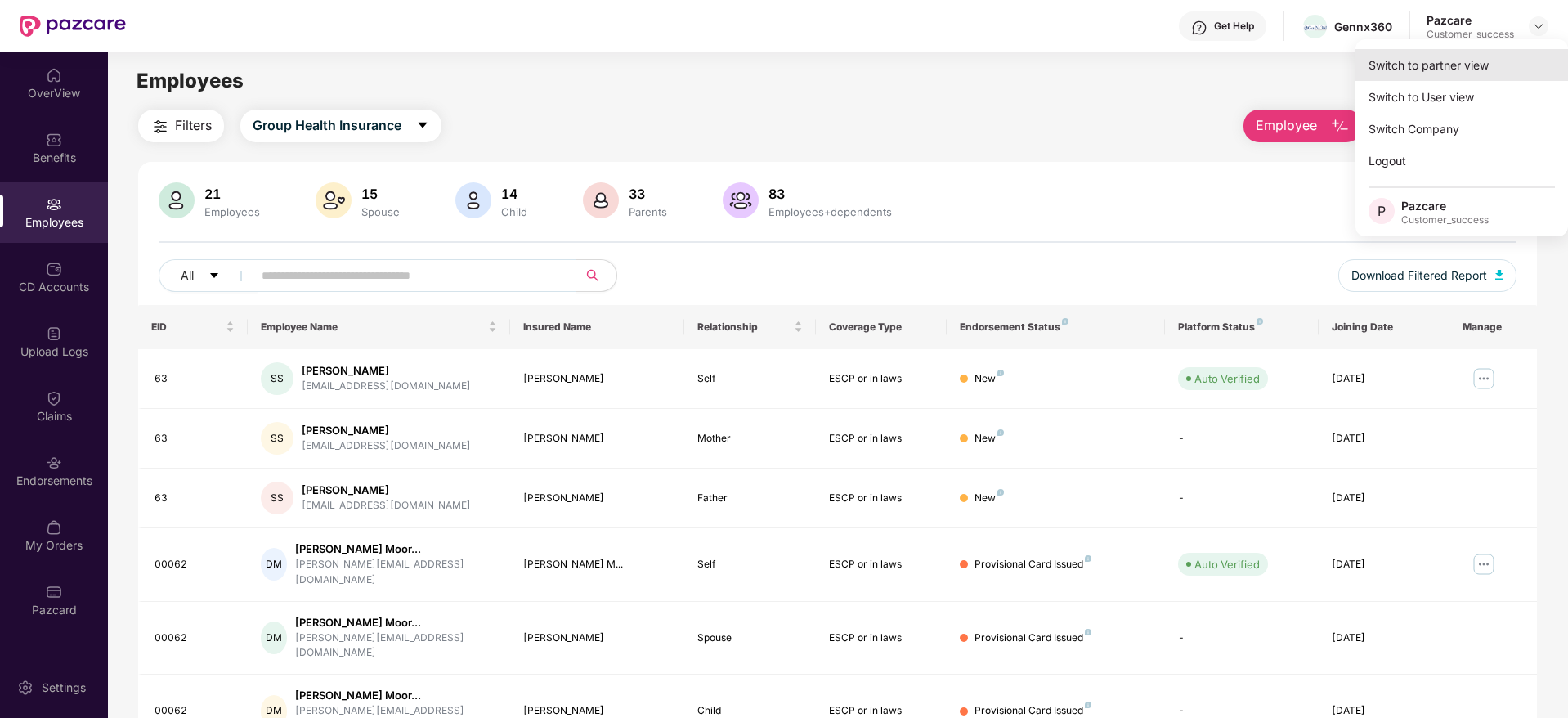
click at [1456, 66] on div "Switch to partner view" at bounding box center [1461, 64] width 212 height 32
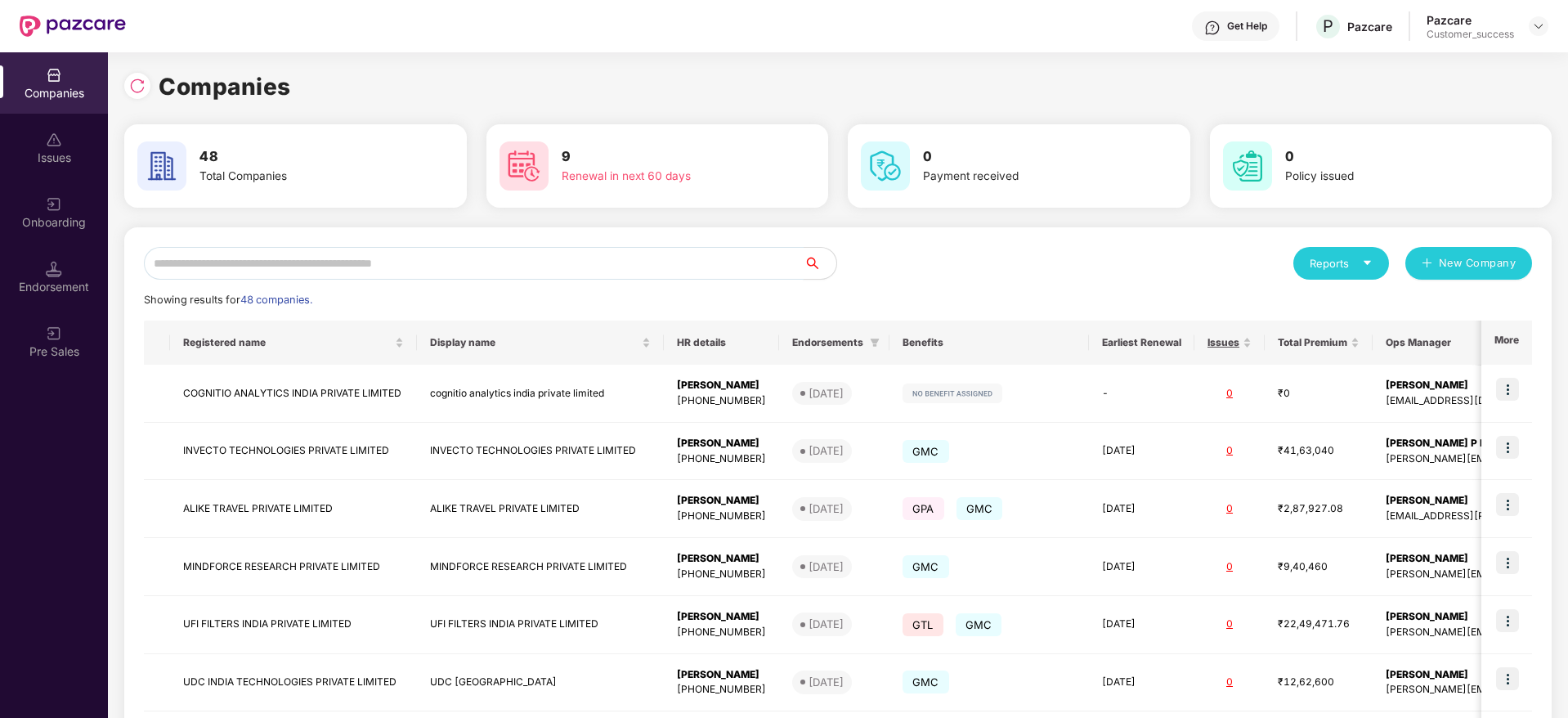
click at [282, 254] on input "text" at bounding box center [473, 264] width 660 height 33
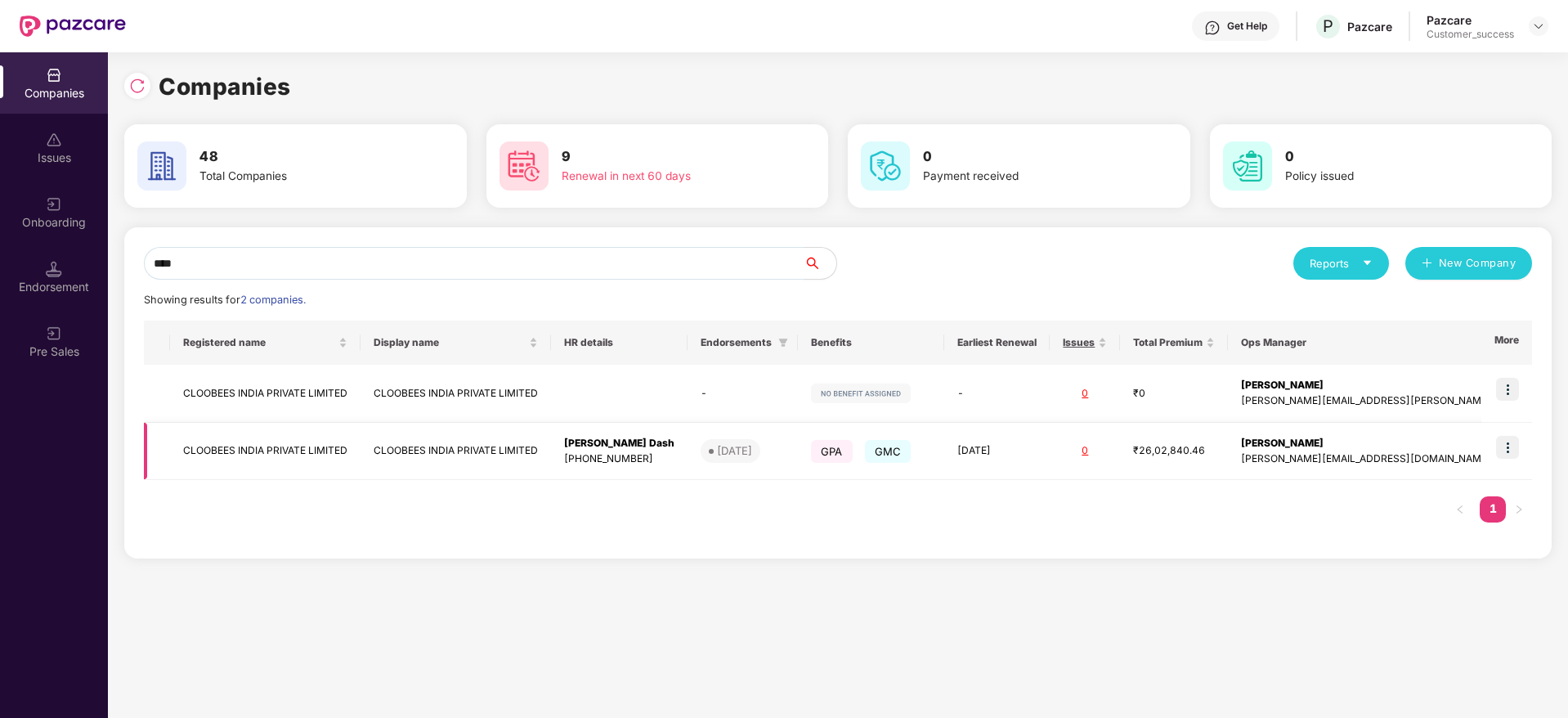
type input "****"
click at [1509, 452] on img at bounding box center [1508, 447] width 23 height 23
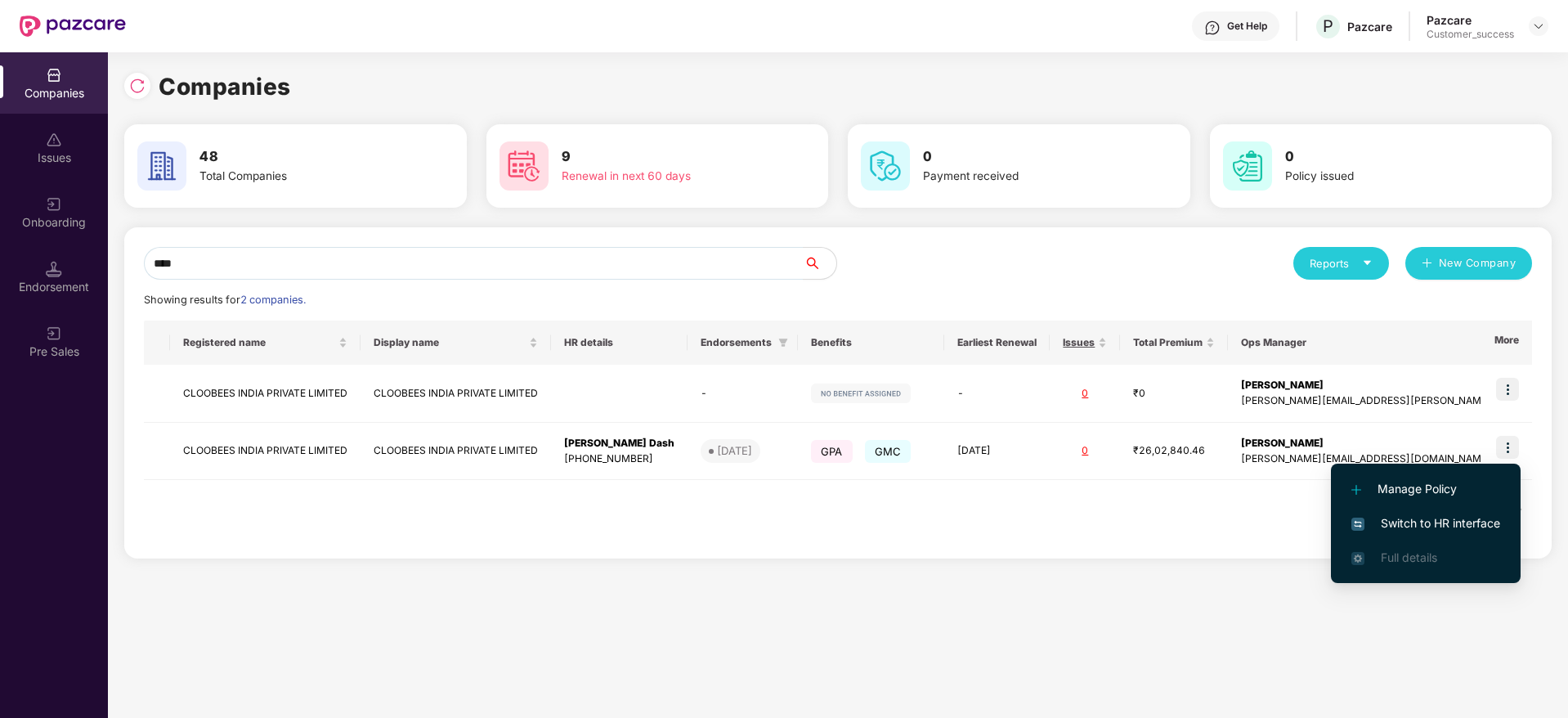
click at [1395, 517] on span "Switch to HR interface" at bounding box center [1426, 523] width 149 height 18
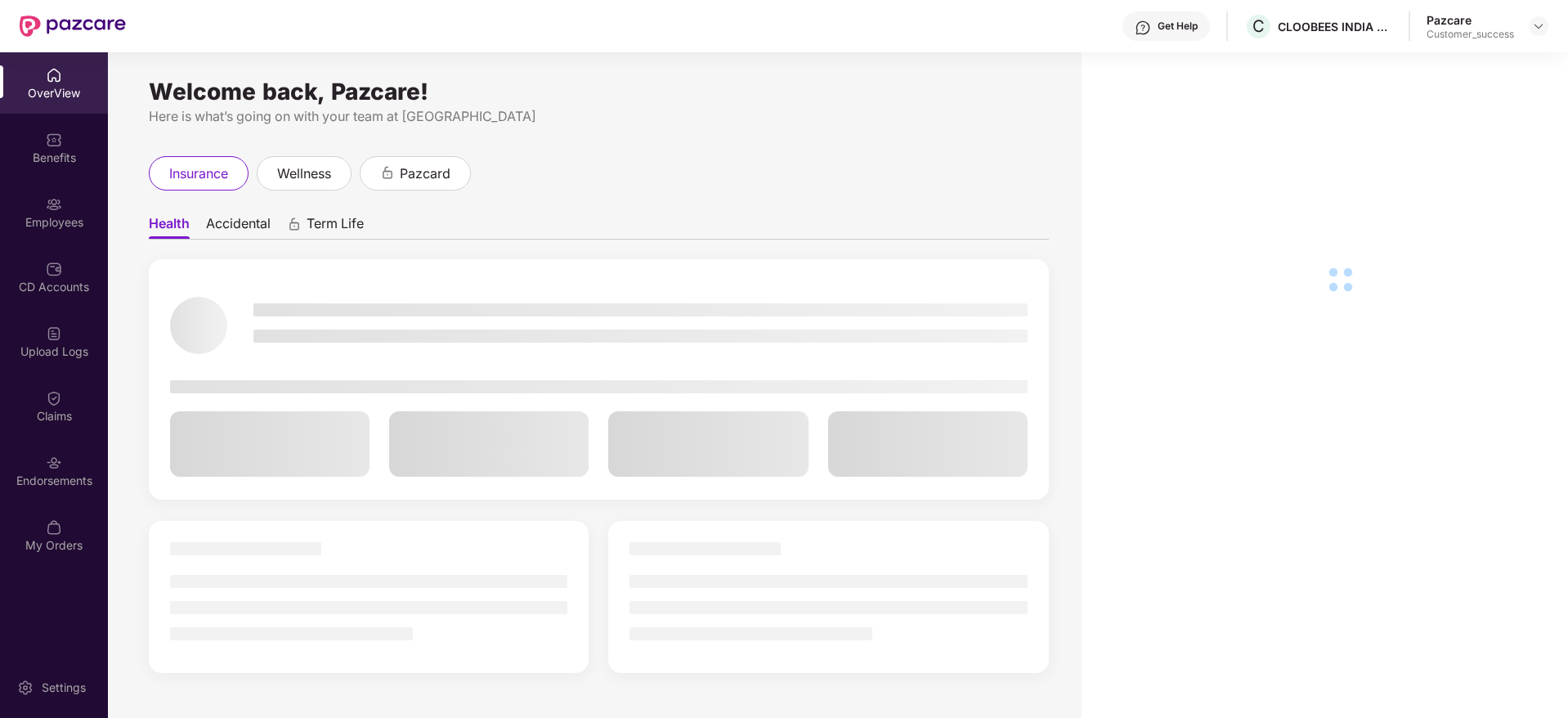
click at [36, 219] on div "Employees" at bounding box center [54, 222] width 108 height 17
